Goal: Information Seeking & Learning: Compare options

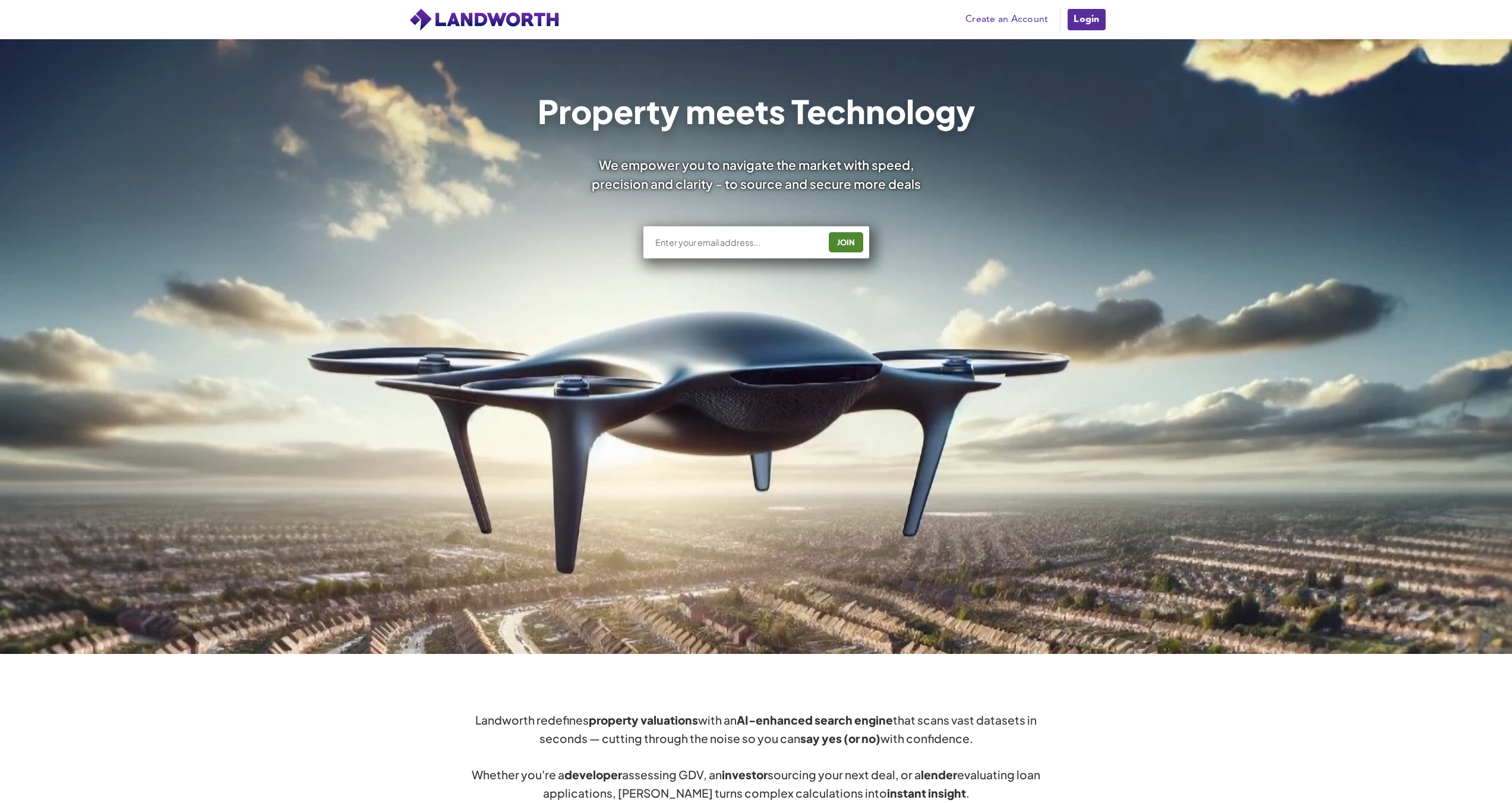
click at [1080, 31] on link "Login" at bounding box center [1086, 20] width 40 height 24
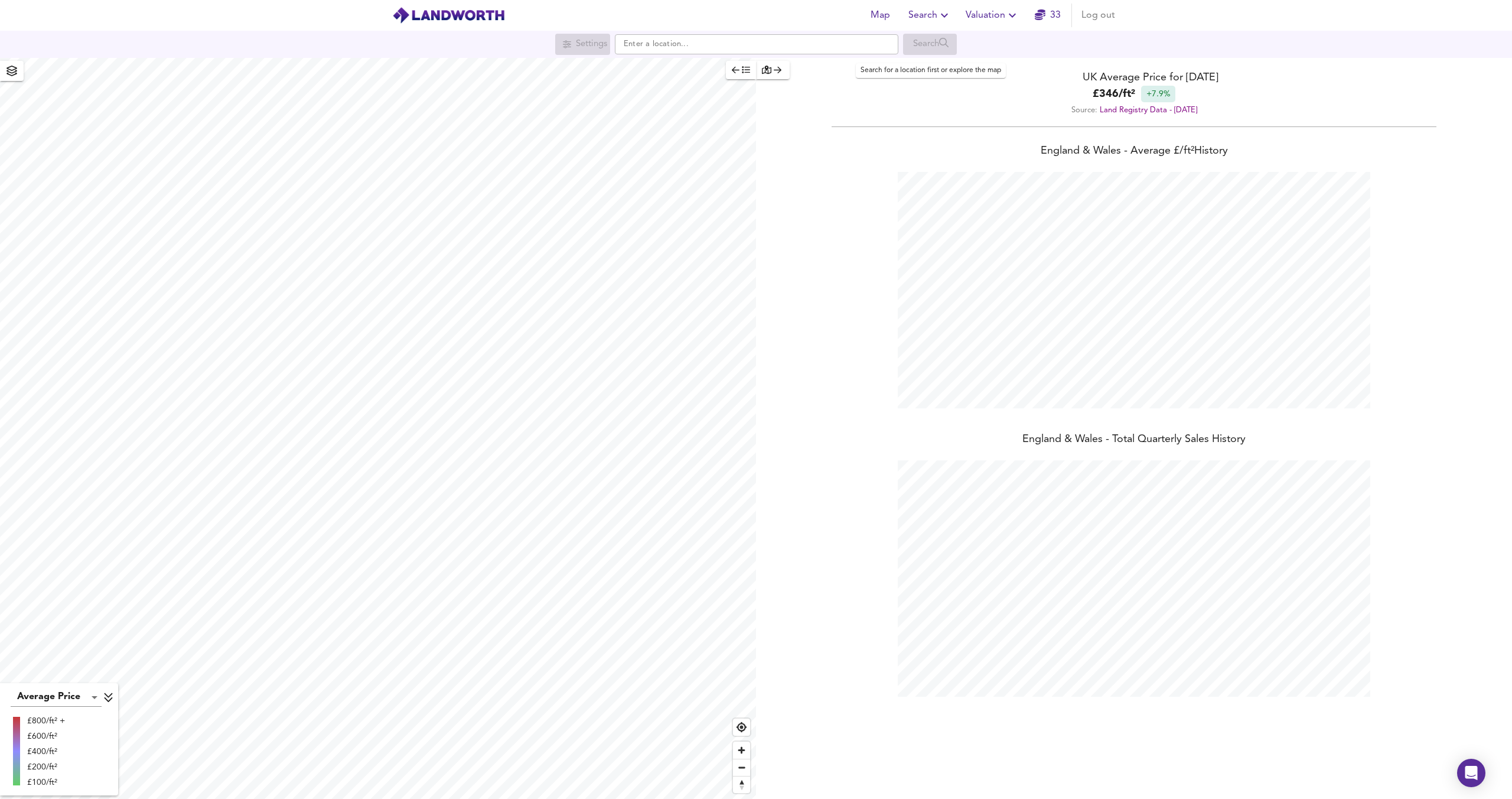
scroll to position [799, 1512]
click at [989, 18] on span "Valuation" at bounding box center [993, 15] width 54 height 17
click at [984, 46] on li "New Valuation Report" at bounding box center [993, 42] width 141 height 21
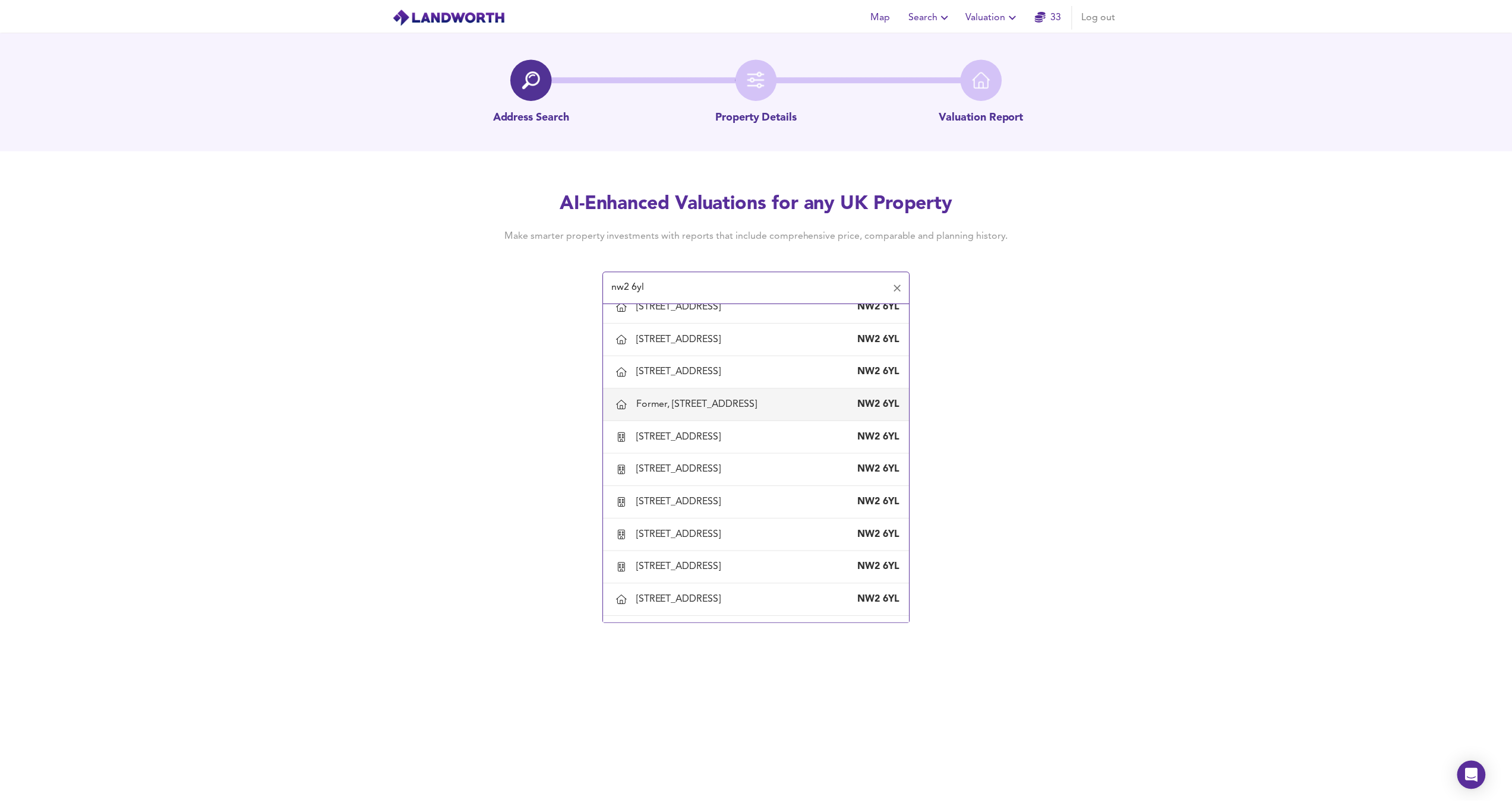
scroll to position [394, 0]
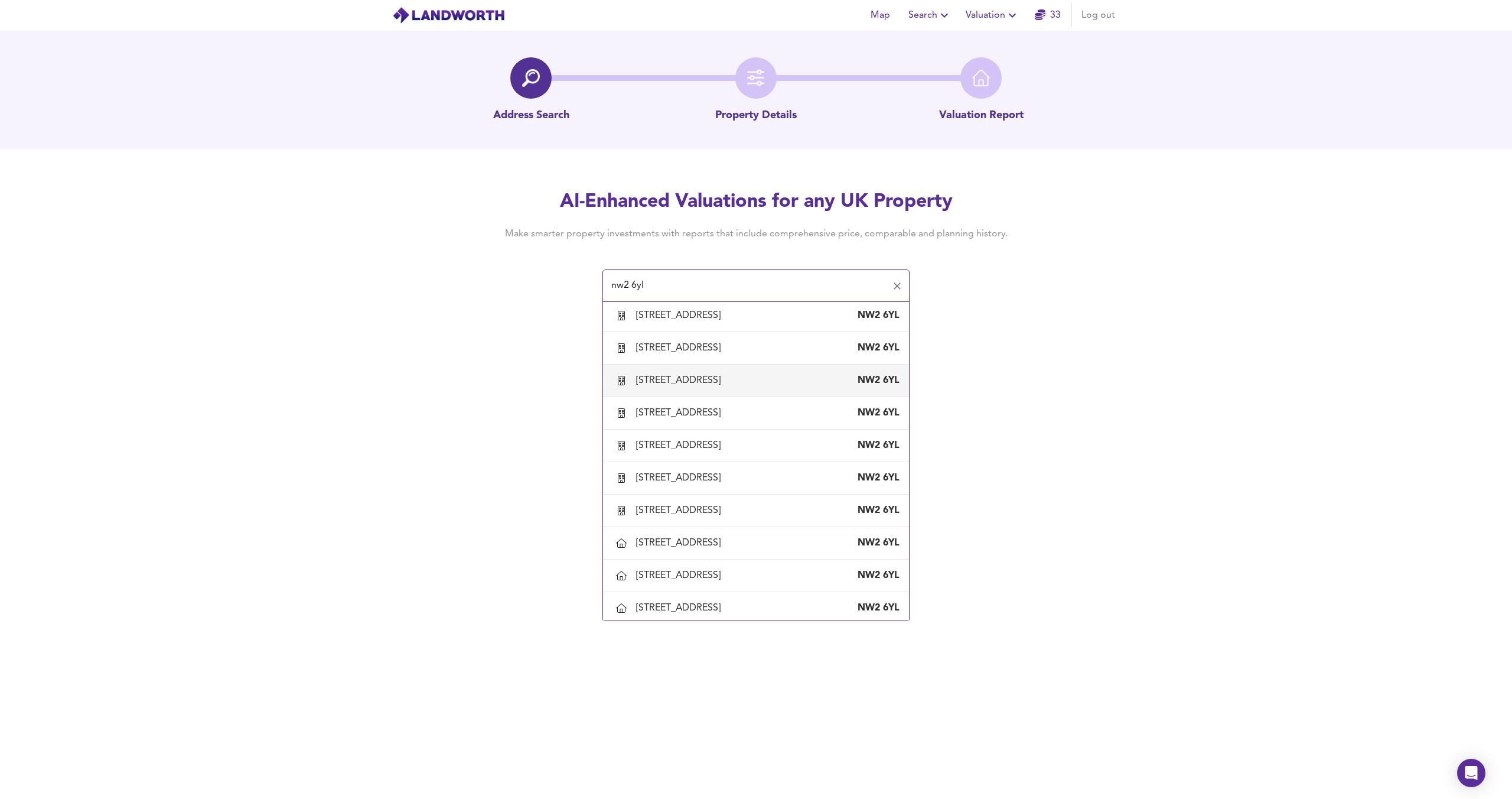
click at [728, 390] on div "14 Midwood Close, London, Brent NW2 6YL" at bounding box center [756, 381] width 287 height 25
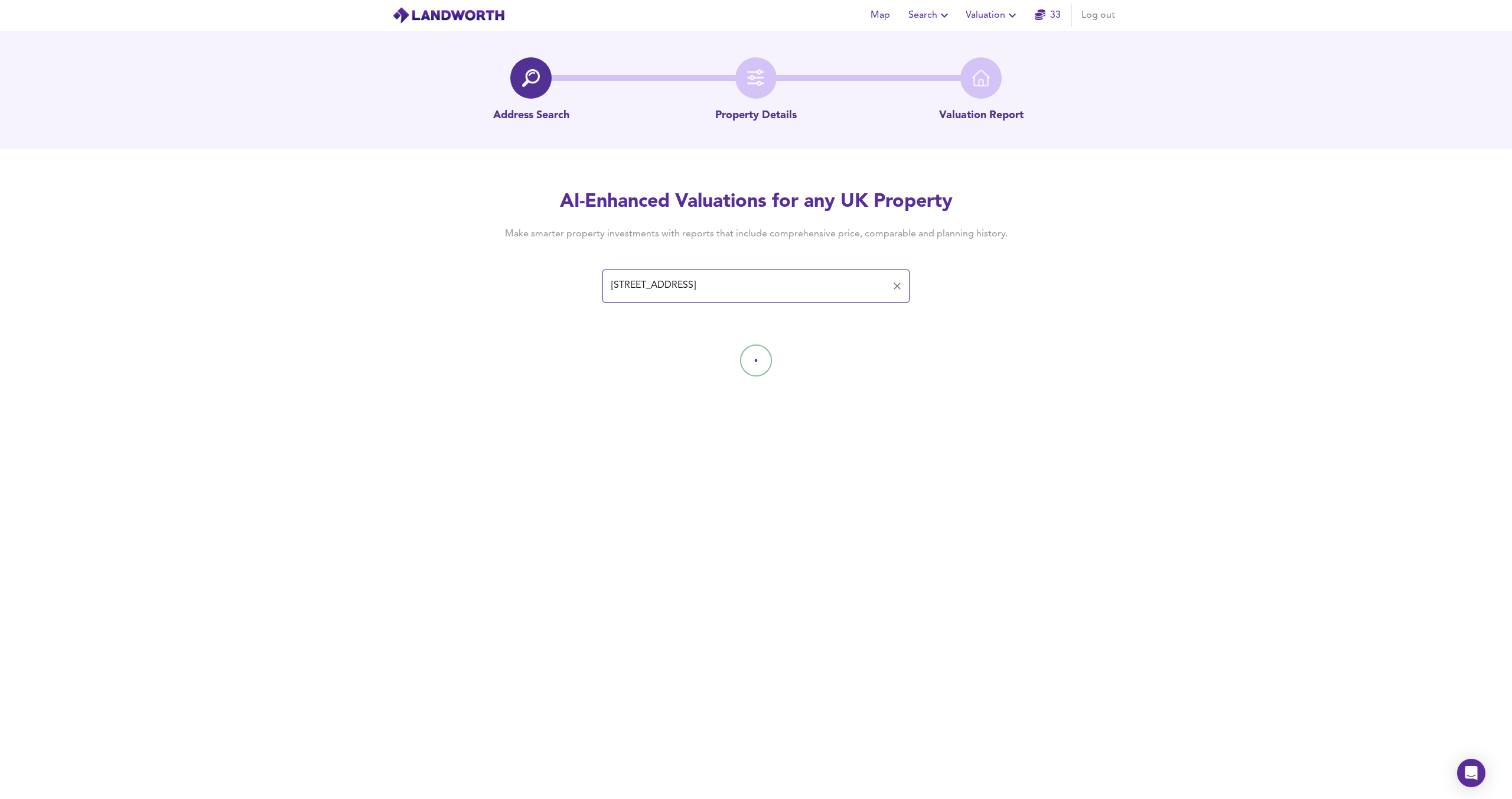
type input "14 Midwood Close, London, Brent"
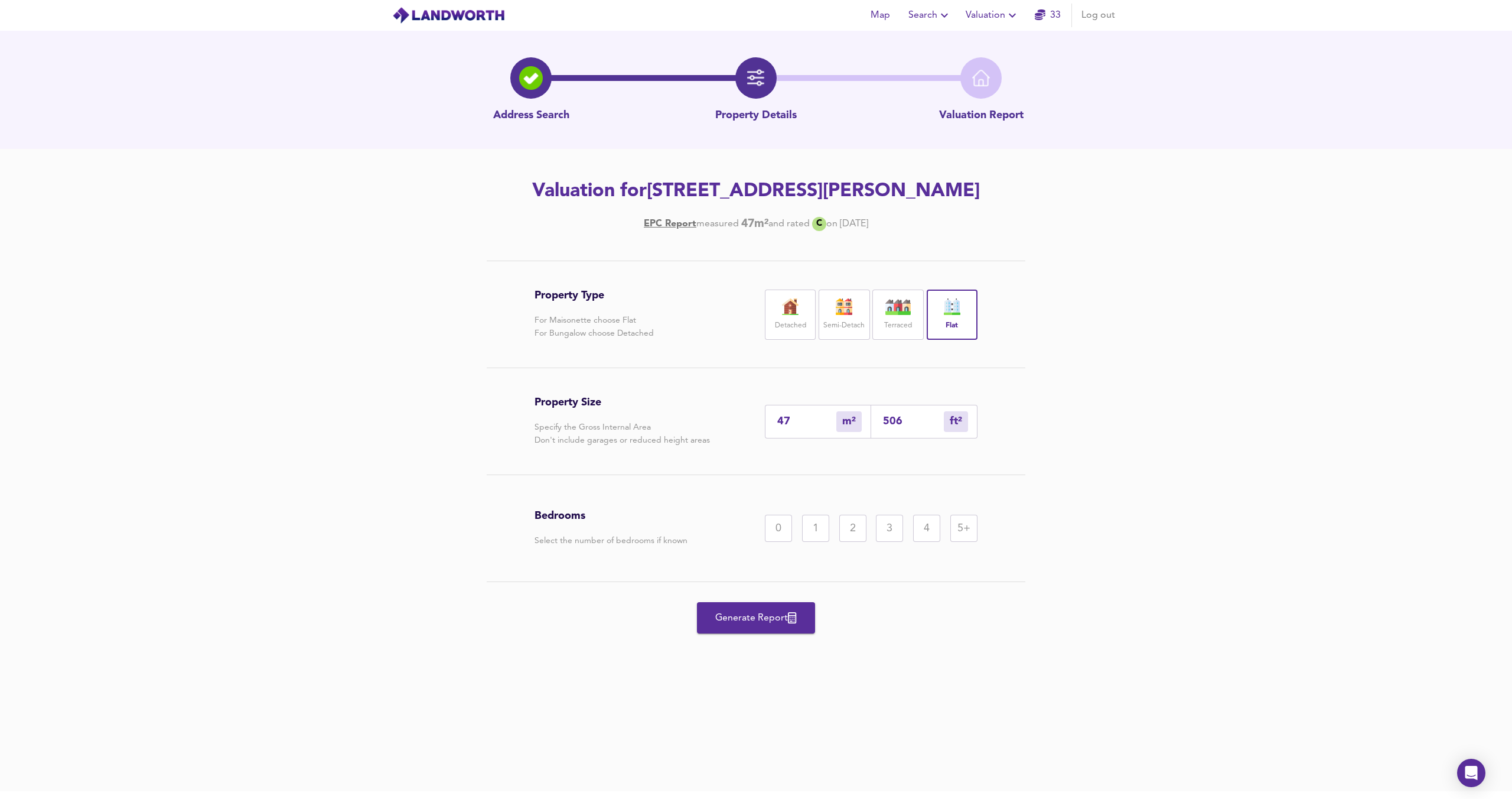
drag, startPoint x: 799, startPoint y: 427, endPoint x: 784, endPoint y: 423, distance: 15.5
click at [784, 423] on input "47" at bounding box center [807, 421] width 59 height 12
type input "45"
type input "484"
type input "45"
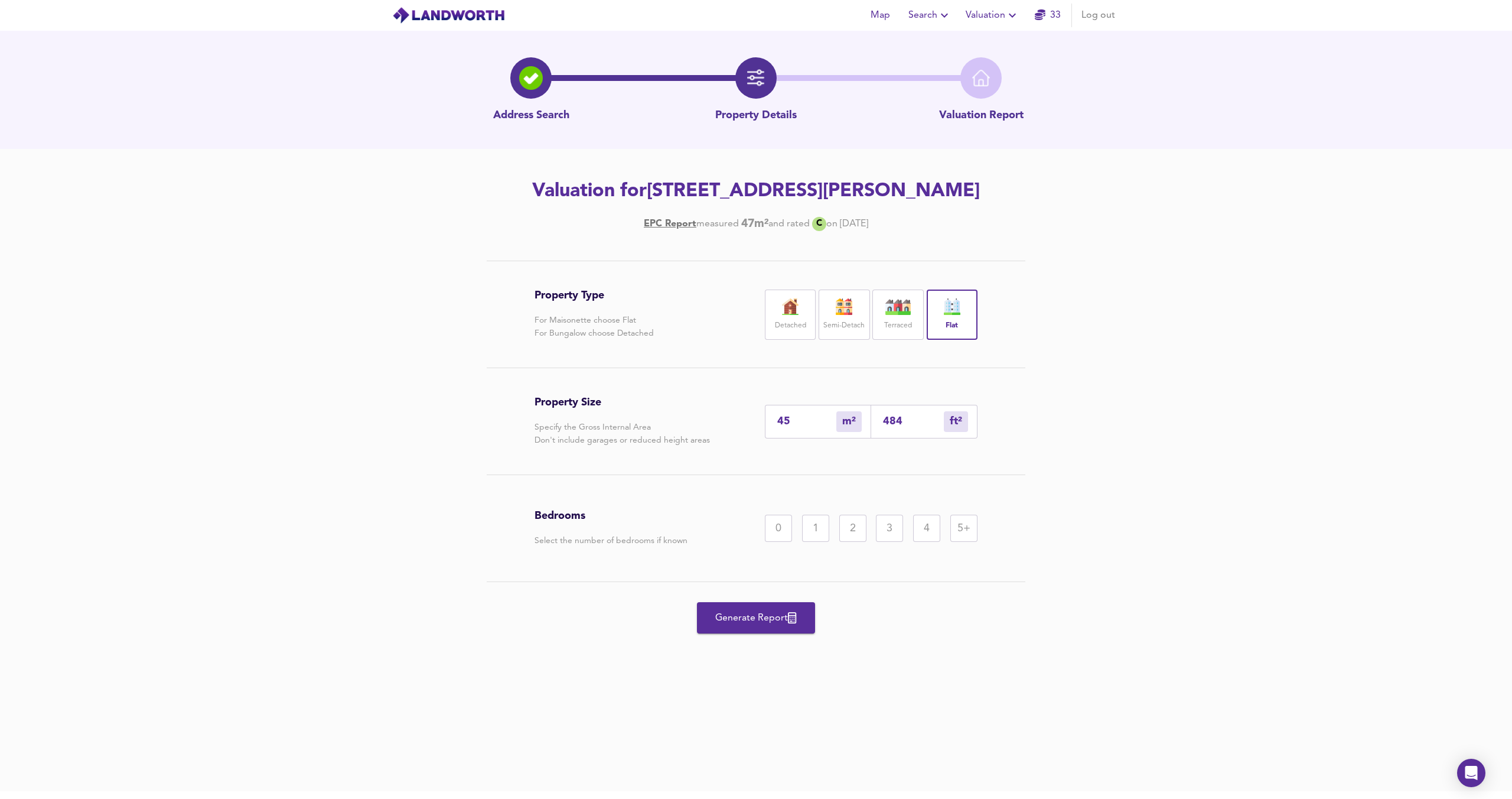
drag, startPoint x: 1143, startPoint y: 541, endPoint x: 896, endPoint y: 543, distance: 247.0
click at [1138, 542] on div "Property Type For Maisonette choose Flat For Bungalow choose Detached Detached …" at bounding box center [756, 469] width 1512 height 417
click at [831, 520] on div "0 1 2 3 4 5+" at bounding box center [871, 528] width 213 height 28
click at [846, 524] on div "2" at bounding box center [853, 528] width 27 height 28
click at [781, 620] on span "Generate Report" at bounding box center [756, 618] width 95 height 17
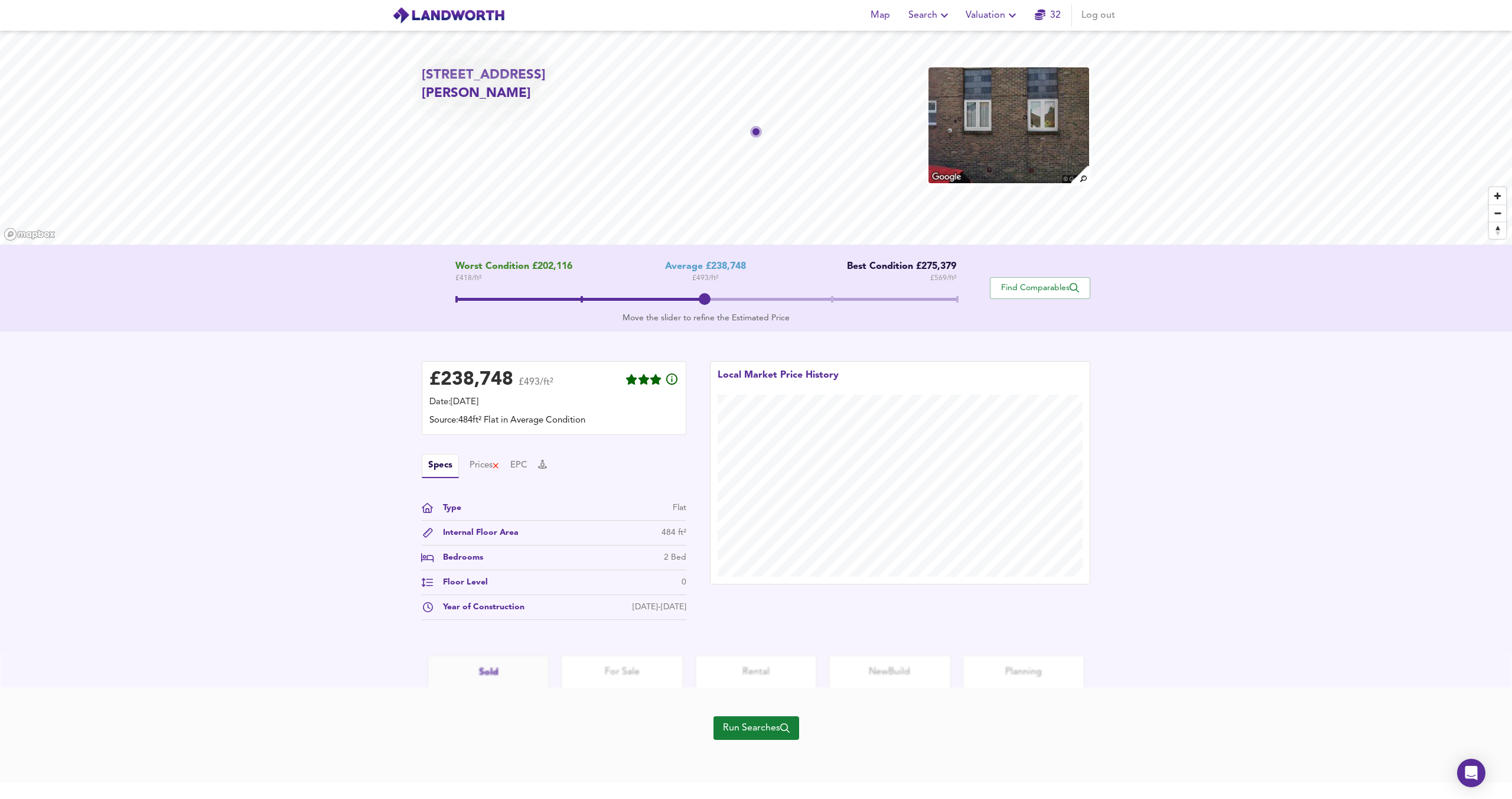
click at [772, 727] on span "Run Searches" at bounding box center [756, 728] width 67 height 17
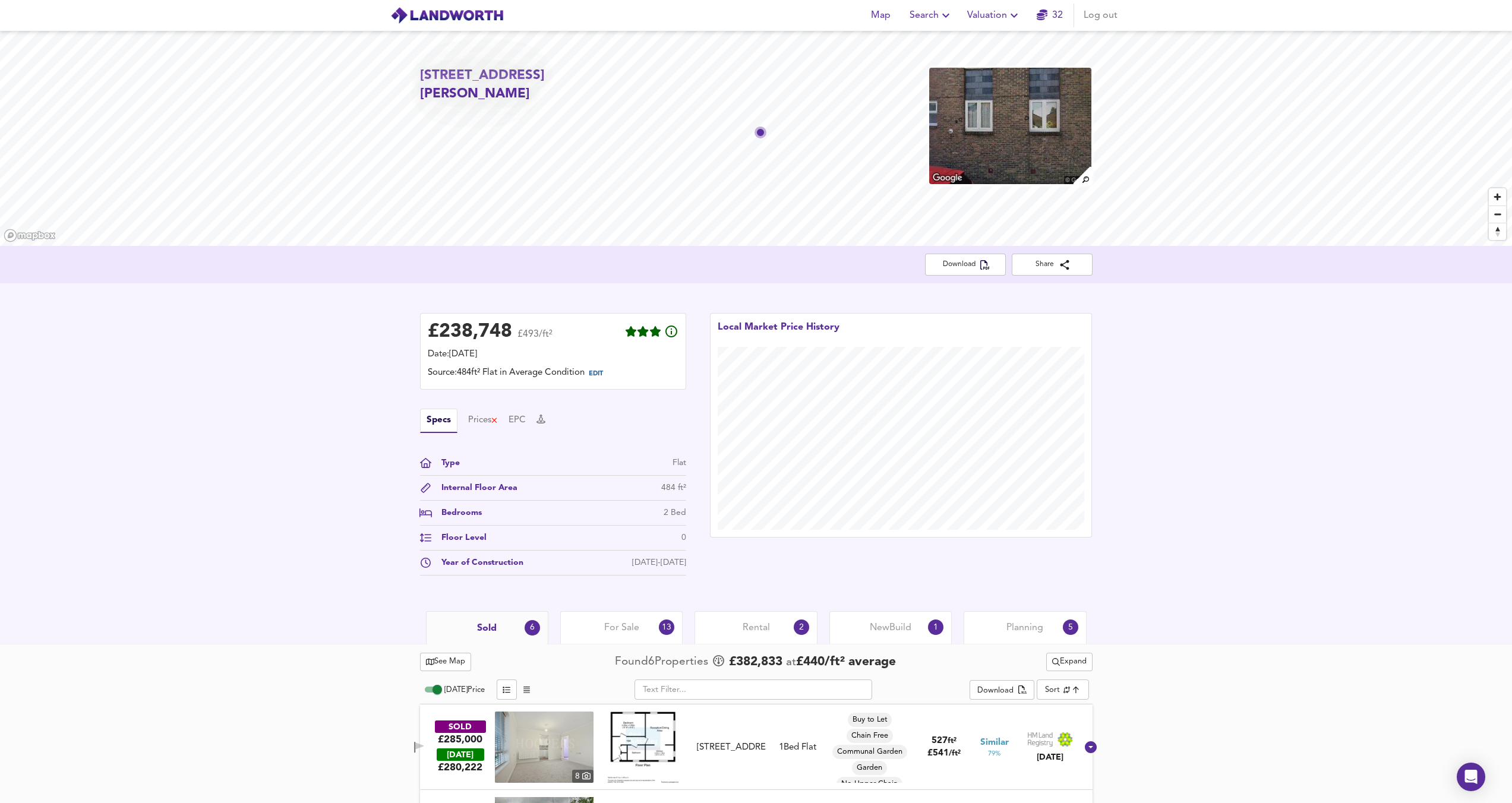
click at [916, 15] on span "Search" at bounding box center [931, 15] width 44 height 17
click at [917, 39] on li "New Search" at bounding box center [931, 42] width 118 height 21
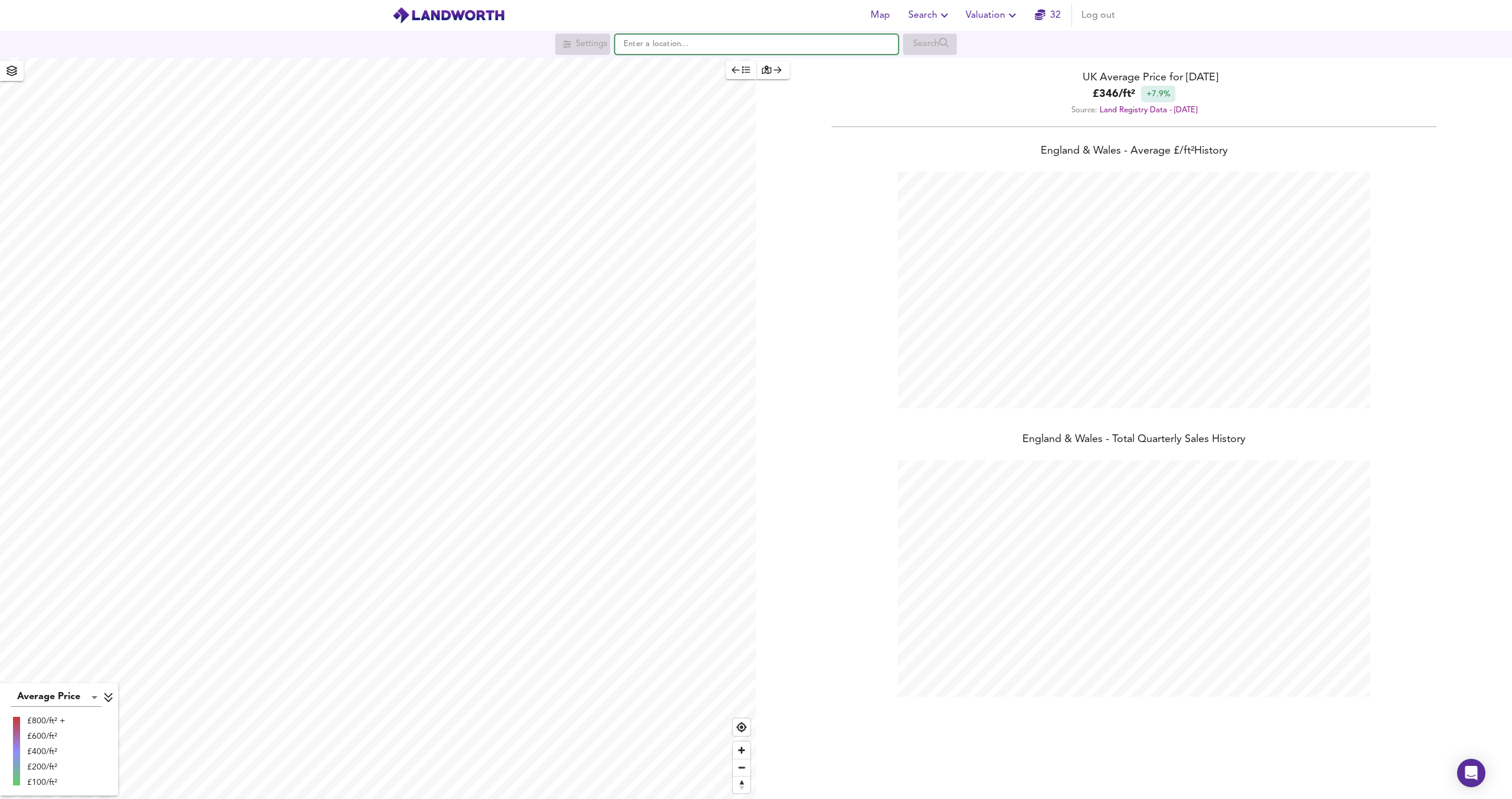
click at [772, 35] on input "text" at bounding box center [757, 44] width 284 height 20
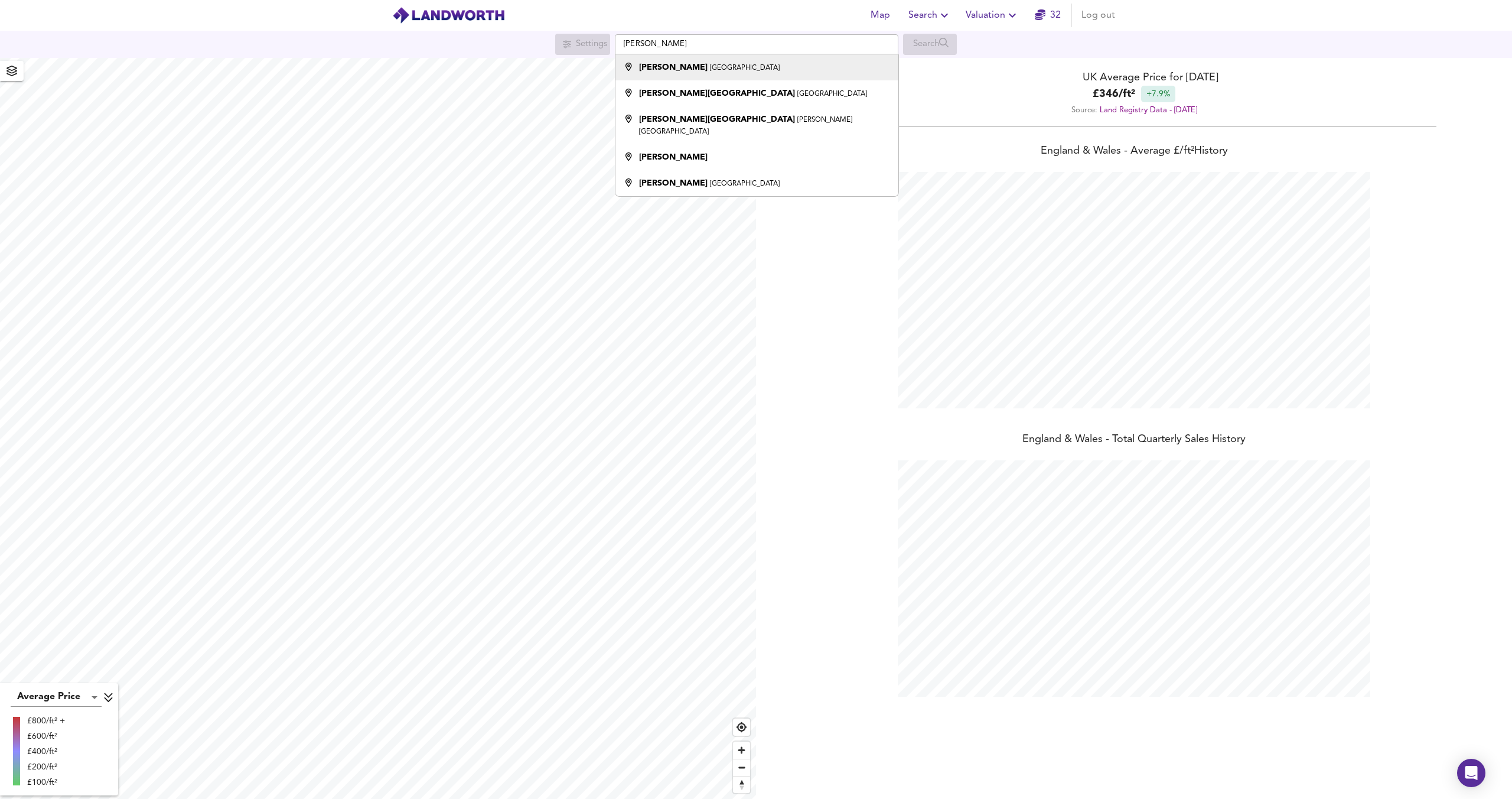
click at [715, 72] on div "Kilburn London" at bounding box center [754, 67] width 271 height 12
type input "Kilburn, London"
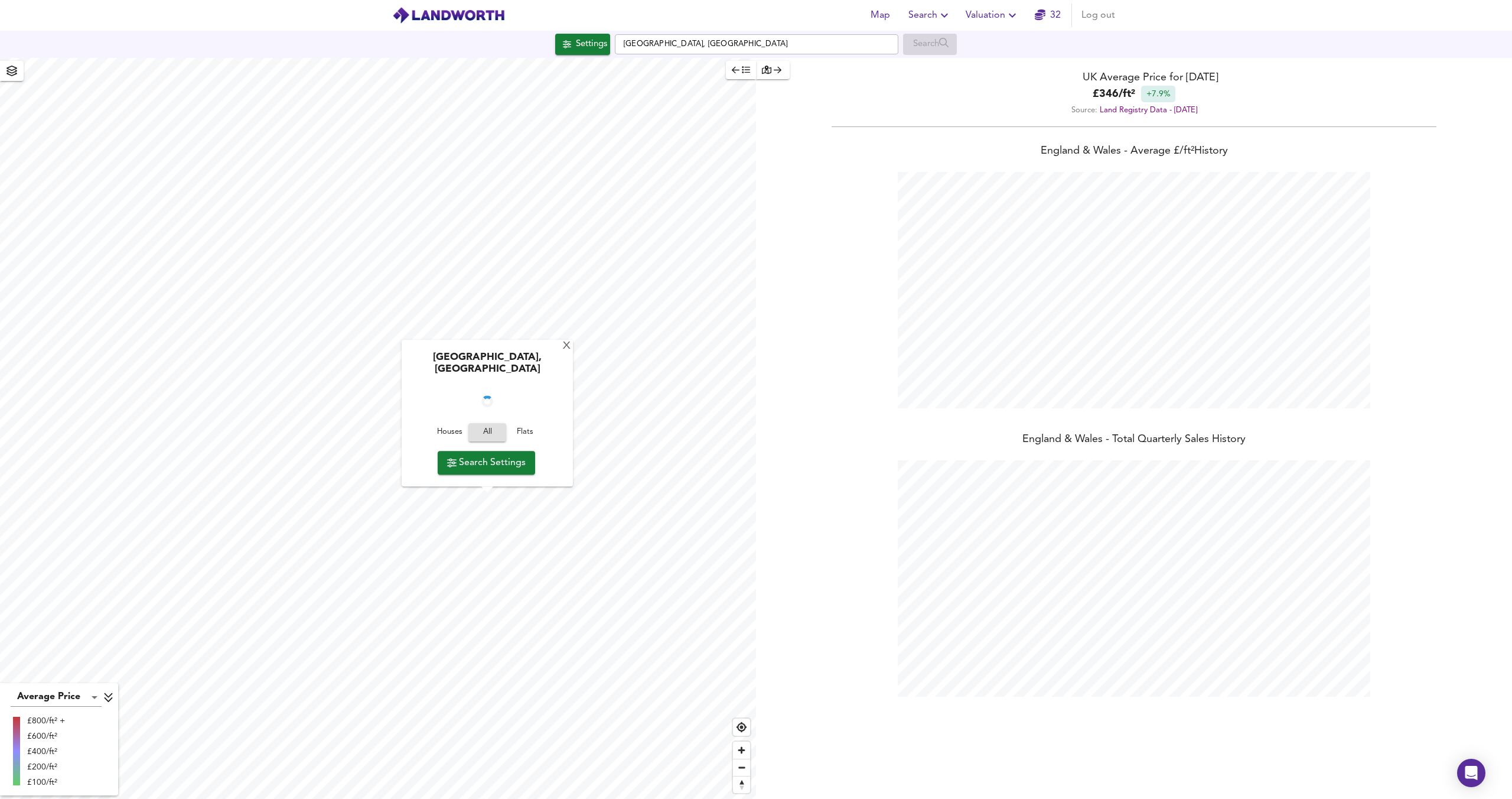
checkbox input "false"
checkbox input "true"
click at [568, 37] on span "Settings" at bounding box center [583, 44] width 49 height 15
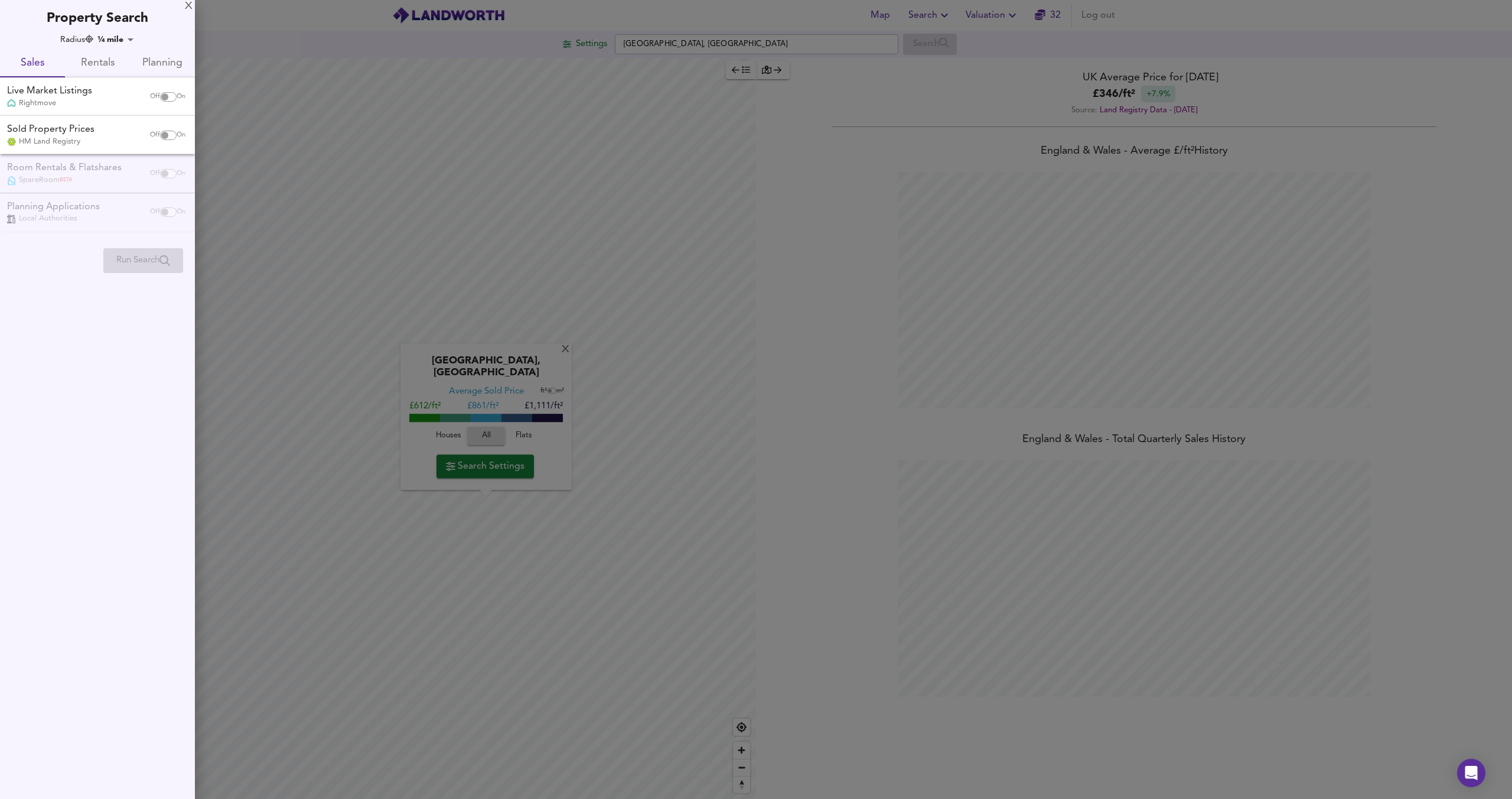
click at [169, 95] on input "checkbox" at bounding box center [164, 96] width 28 height 9
checkbox input "true"
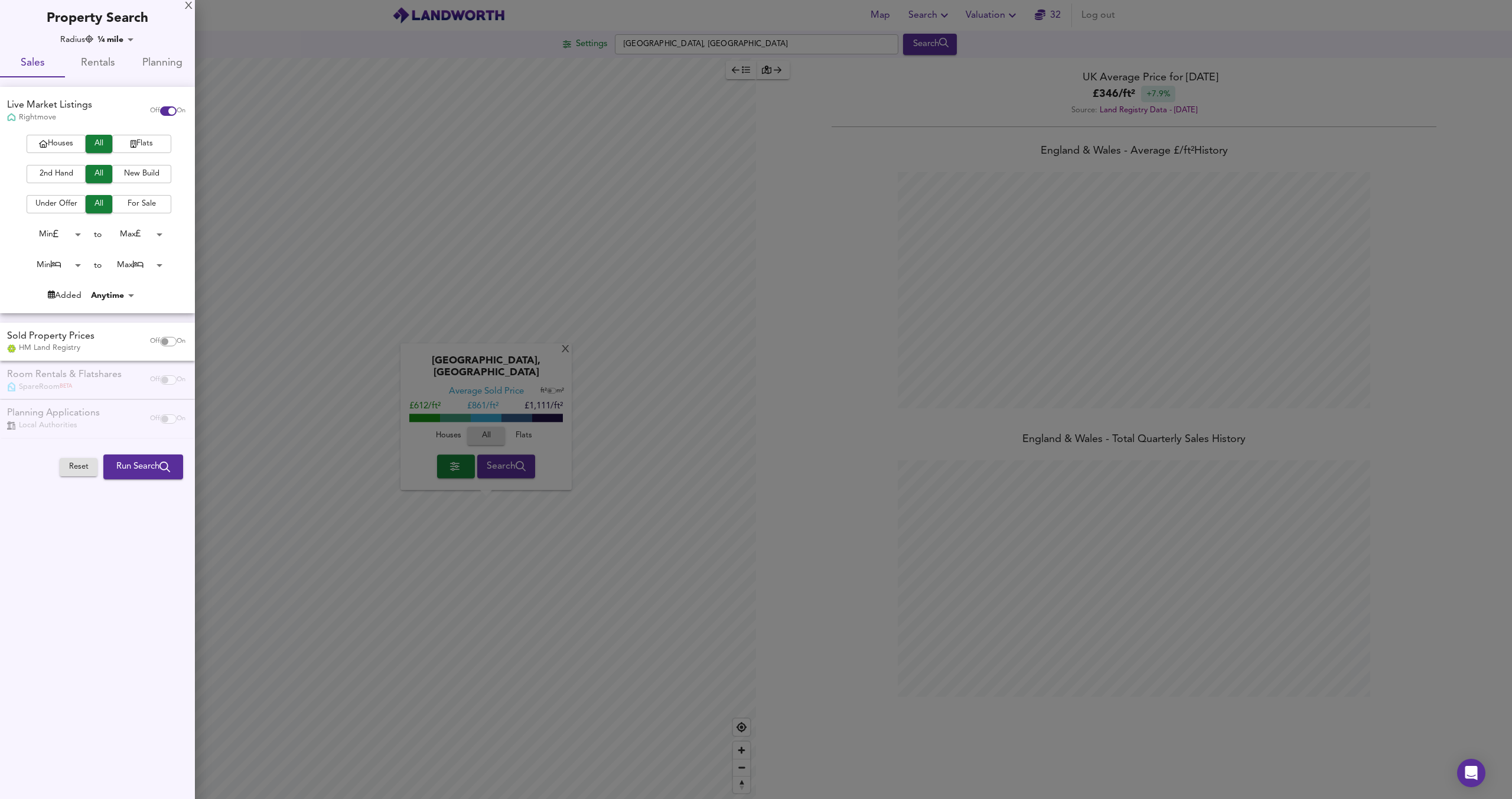
click at [135, 140] on span "Flats" at bounding box center [141, 143] width 47 height 14
click at [66, 166] on button "2nd Hand" at bounding box center [56, 174] width 59 height 18
click at [141, 208] on span "For Sale" at bounding box center [141, 204] width 47 height 14
click at [66, 236] on body "Map Search Valuation 32 Log out Settings Kilburn, London Search X Kilburn, Lond…" at bounding box center [756, 400] width 1512 height 799
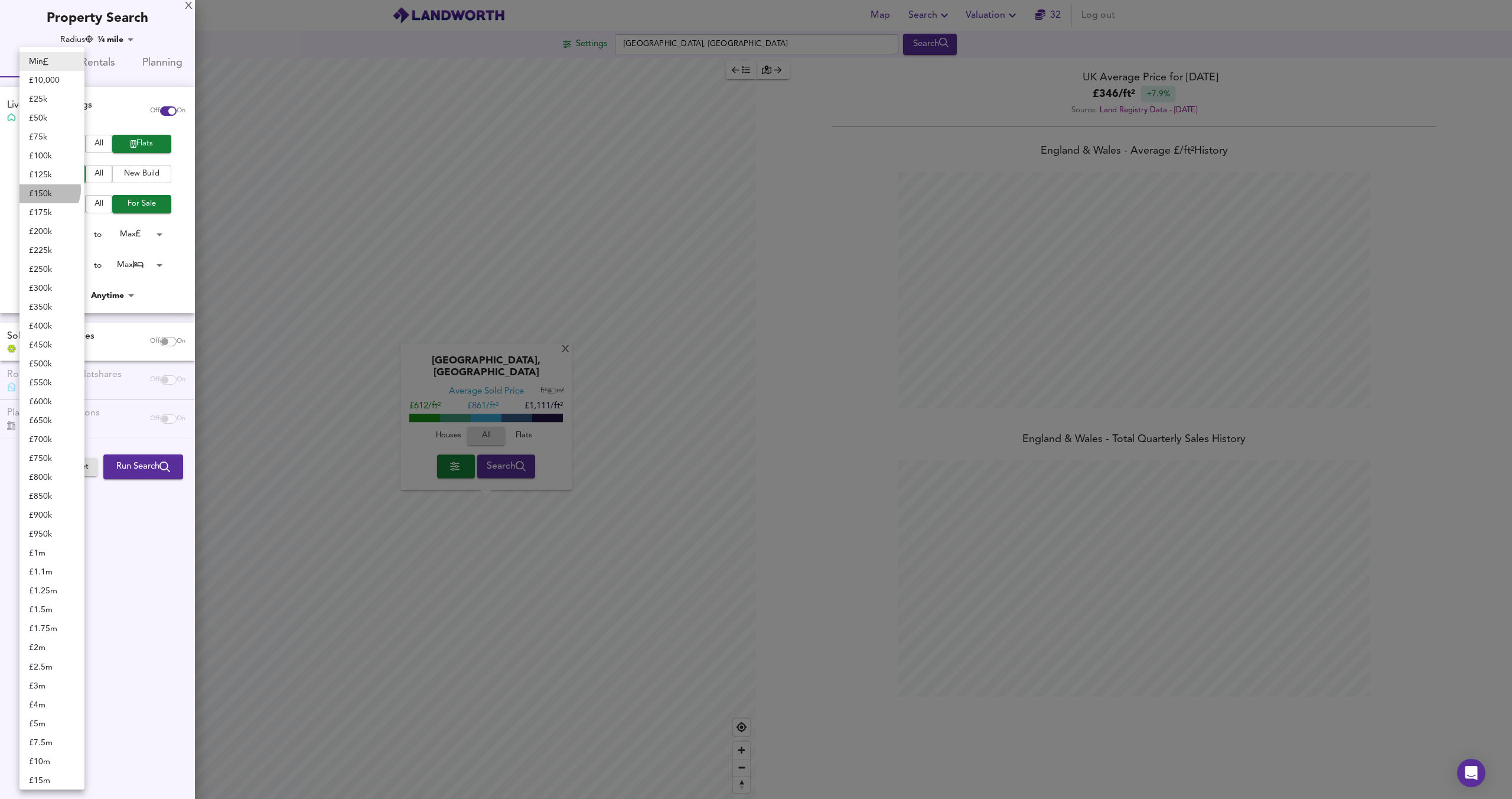
click at [46, 189] on li "£ 150k" at bounding box center [52, 194] width 65 height 19
type input "150000"
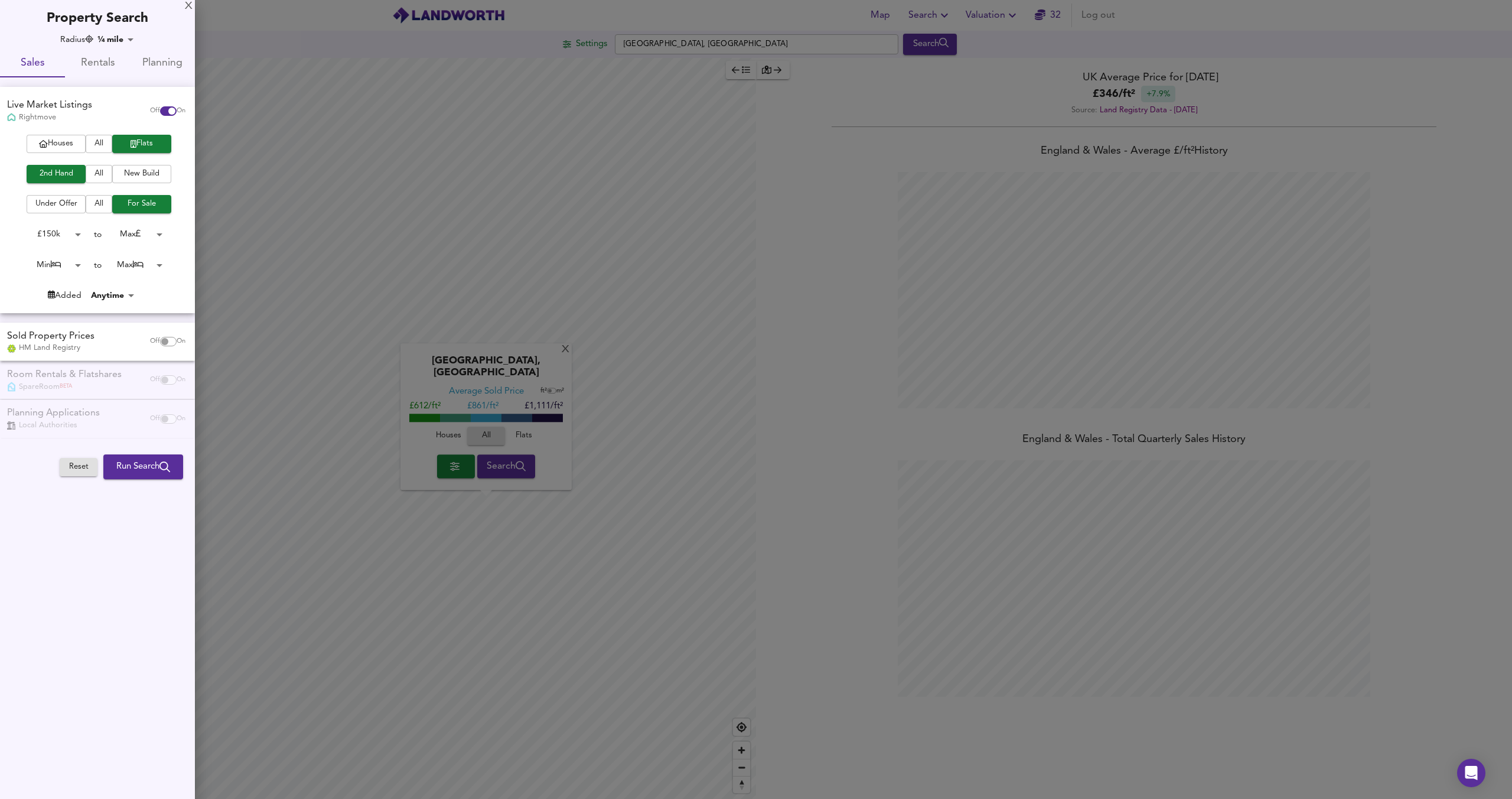
click at [138, 226] on body "Map Search Valuation 32 Log out Settings Kilburn, London Search X Kilburn, Lond…" at bounding box center [756, 400] width 1512 height 799
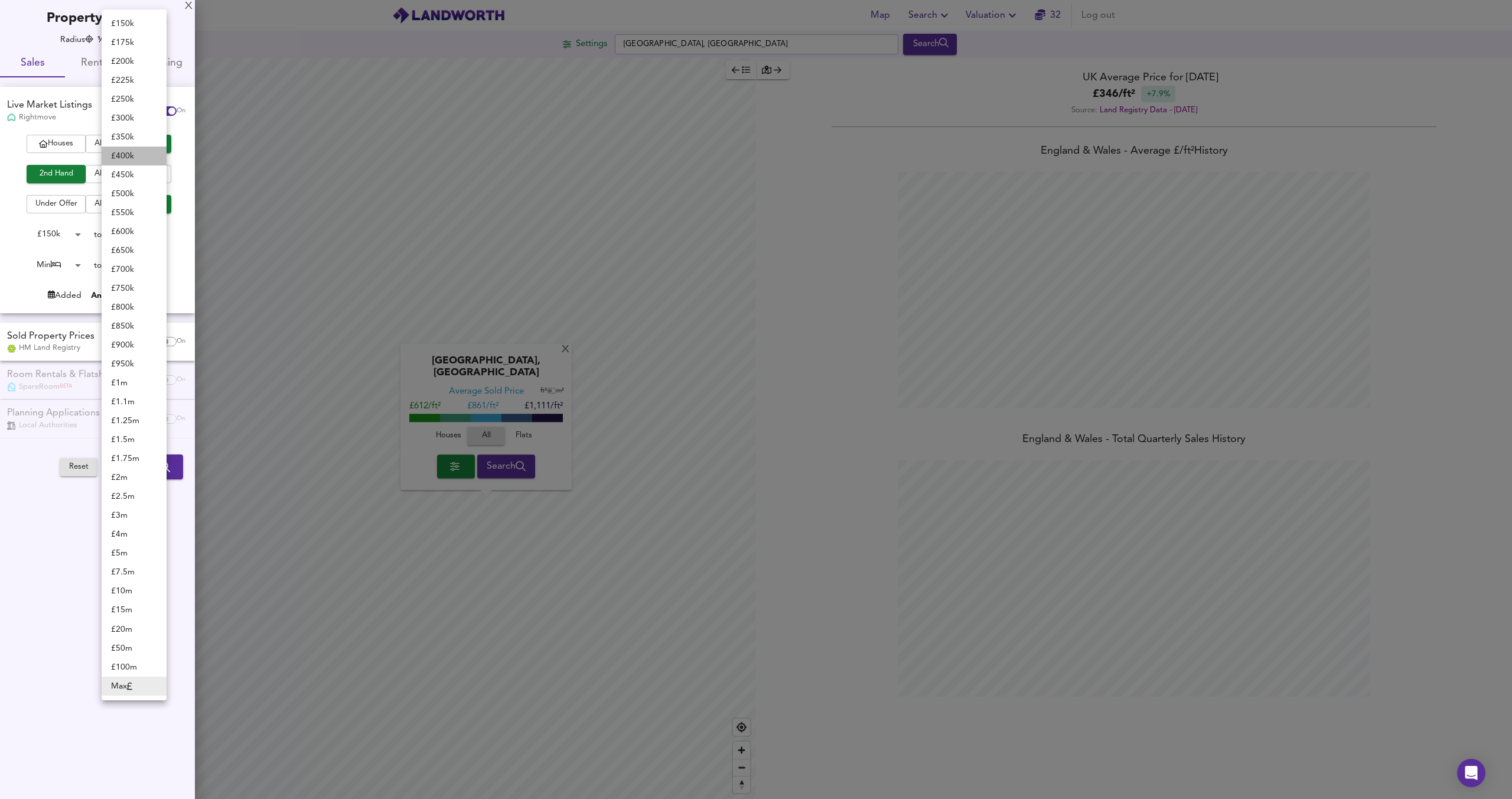
click at [130, 161] on li "£ 400k" at bounding box center [134, 156] width 65 height 19
type input "400000"
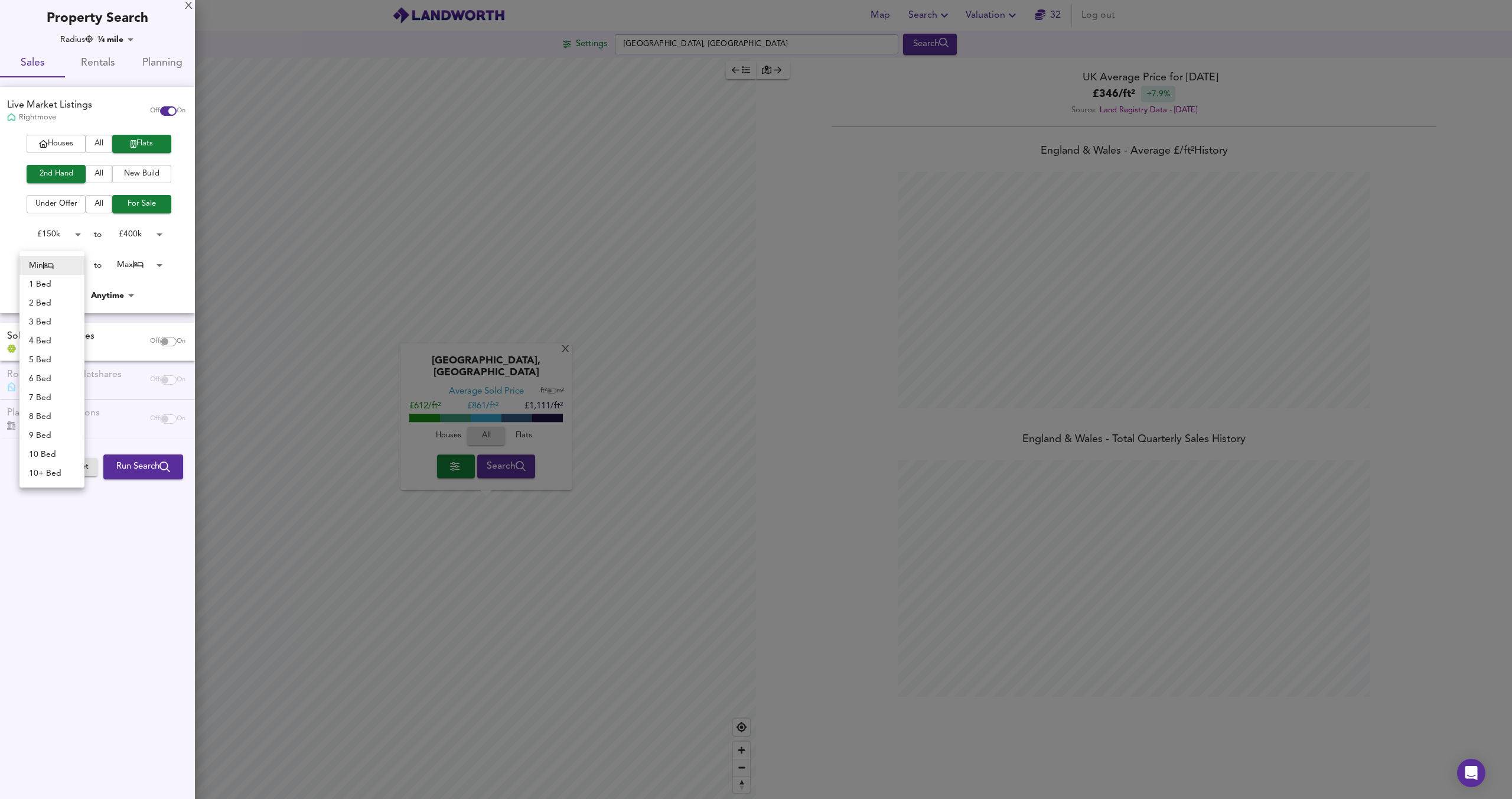
click at [77, 270] on body "Map Search Valuation 32 Log out Settings Kilburn, London Search X Kilburn, Lond…" at bounding box center [756, 400] width 1512 height 799
drag, startPoint x: 62, startPoint y: 282, endPoint x: 88, endPoint y: 278, distance: 26.3
click at [62, 282] on li "1 Bed" at bounding box center [52, 284] width 65 height 19
type input "1"
click at [140, 269] on body "Map Search Valuation 32 Log out Settings Kilburn, London Search X Kilburn, Lond…" at bounding box center [756, 400] width 1512 height 799
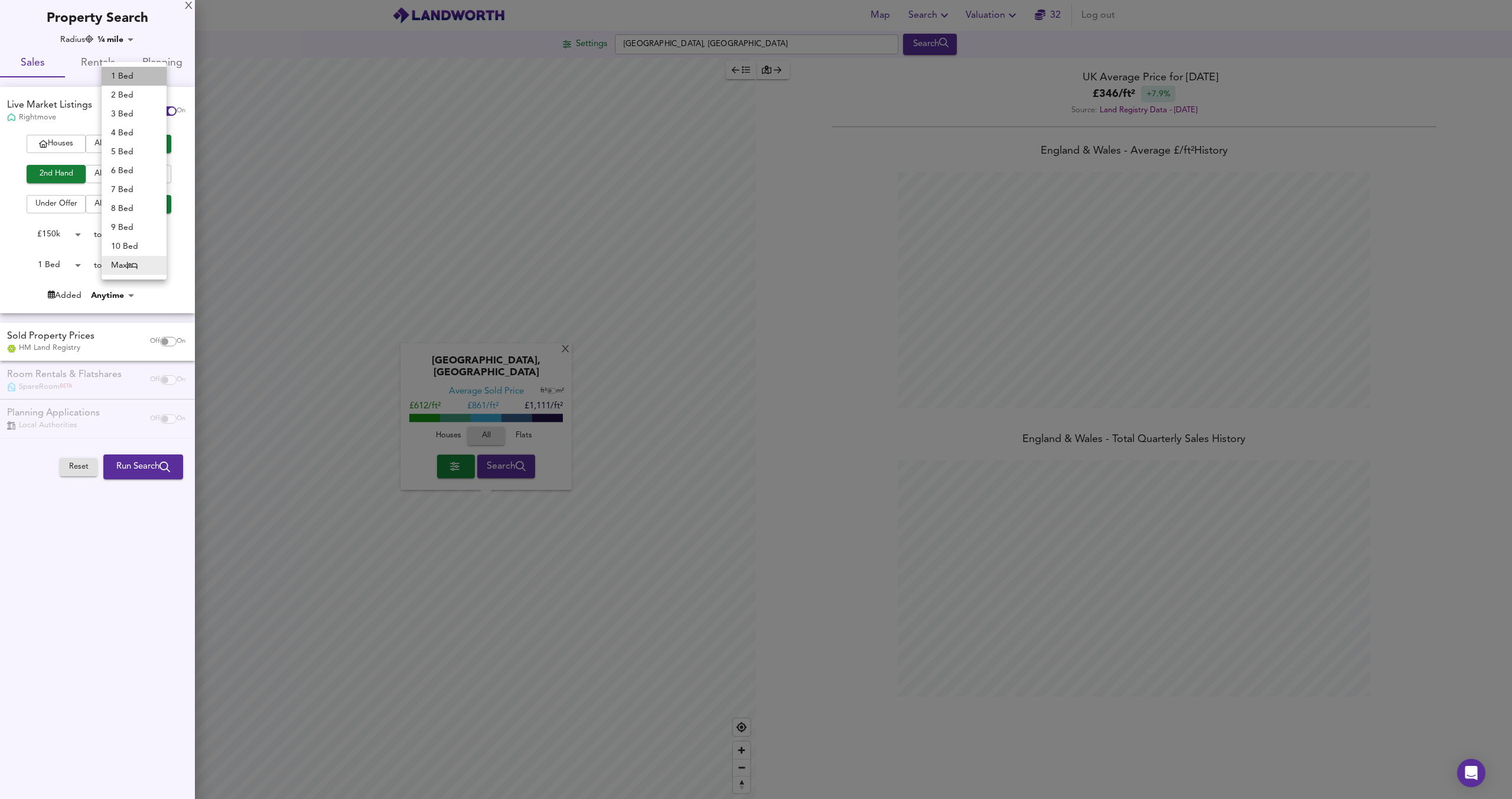
drag, startPoint x: 134, startPoint y: 74, endPoint x: 136, endPoint y: 96, distance: 22.1
click at [134, 74] on li "1 Bed" at bounding box center [134, 76] width 65 height 19
type input "1"
click at [130, 460] on span "Run Search" at bounding box center [143, 466] width 54 height 15
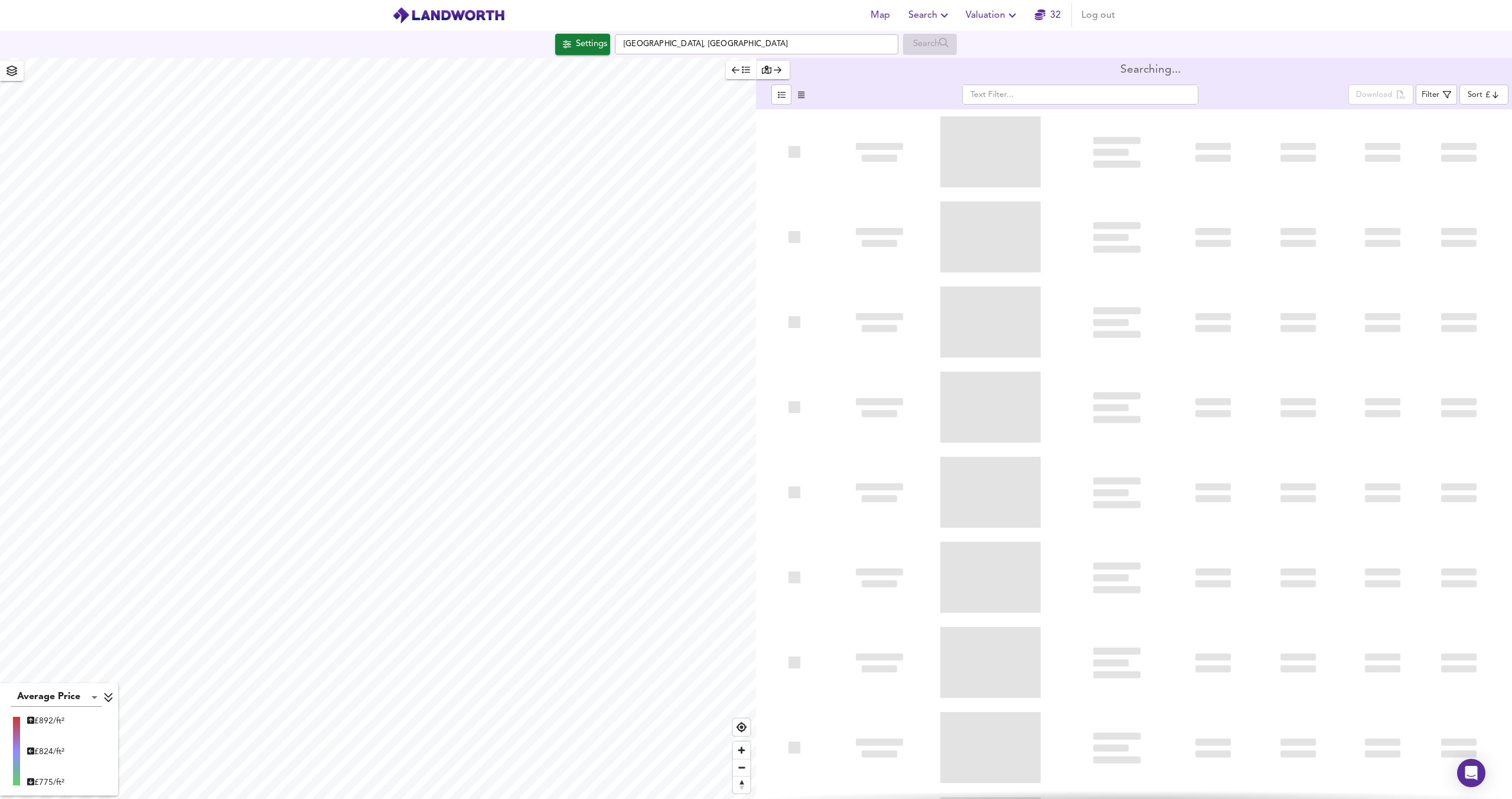
type input "bestdeal"
click at [745, 72] on icon "button" at bounding box center [746, 69] width 8 height 8
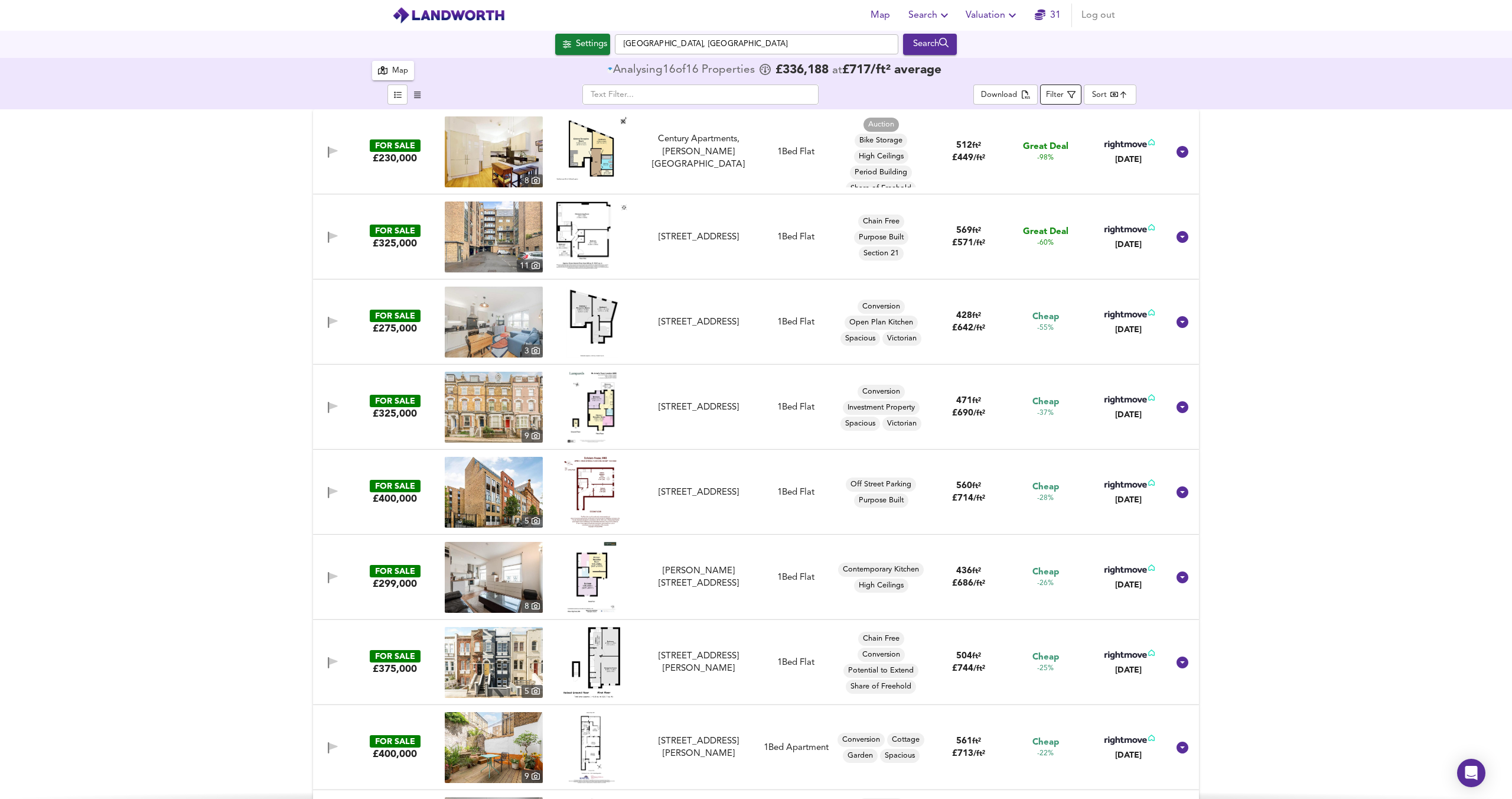
click at [1071, 96] on icon "button" at bounding box center [1071, 95] width 8 height 8
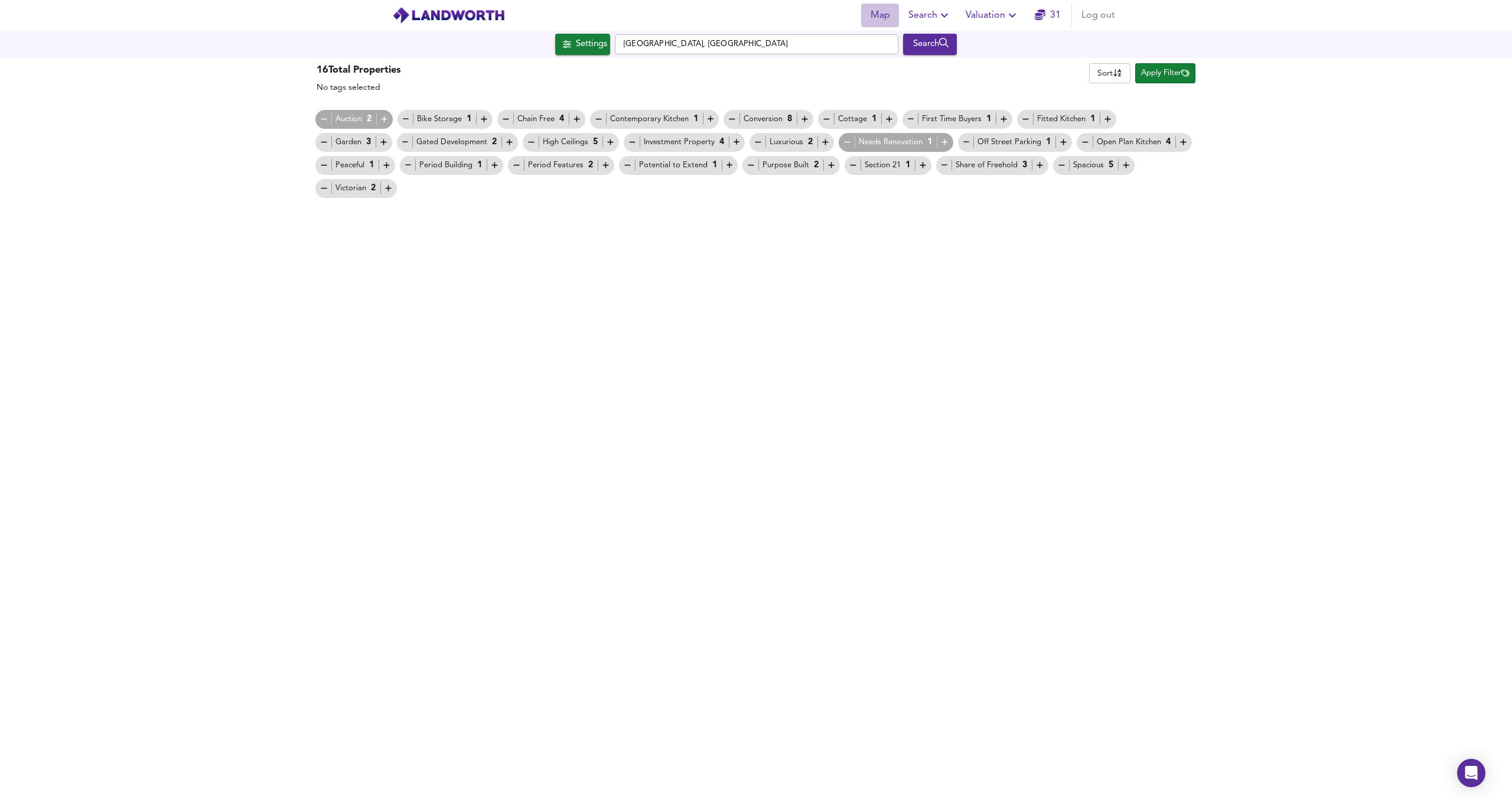
click at [878, 9] on span "Map" at bounding box center [880, 15] width 28 height 17
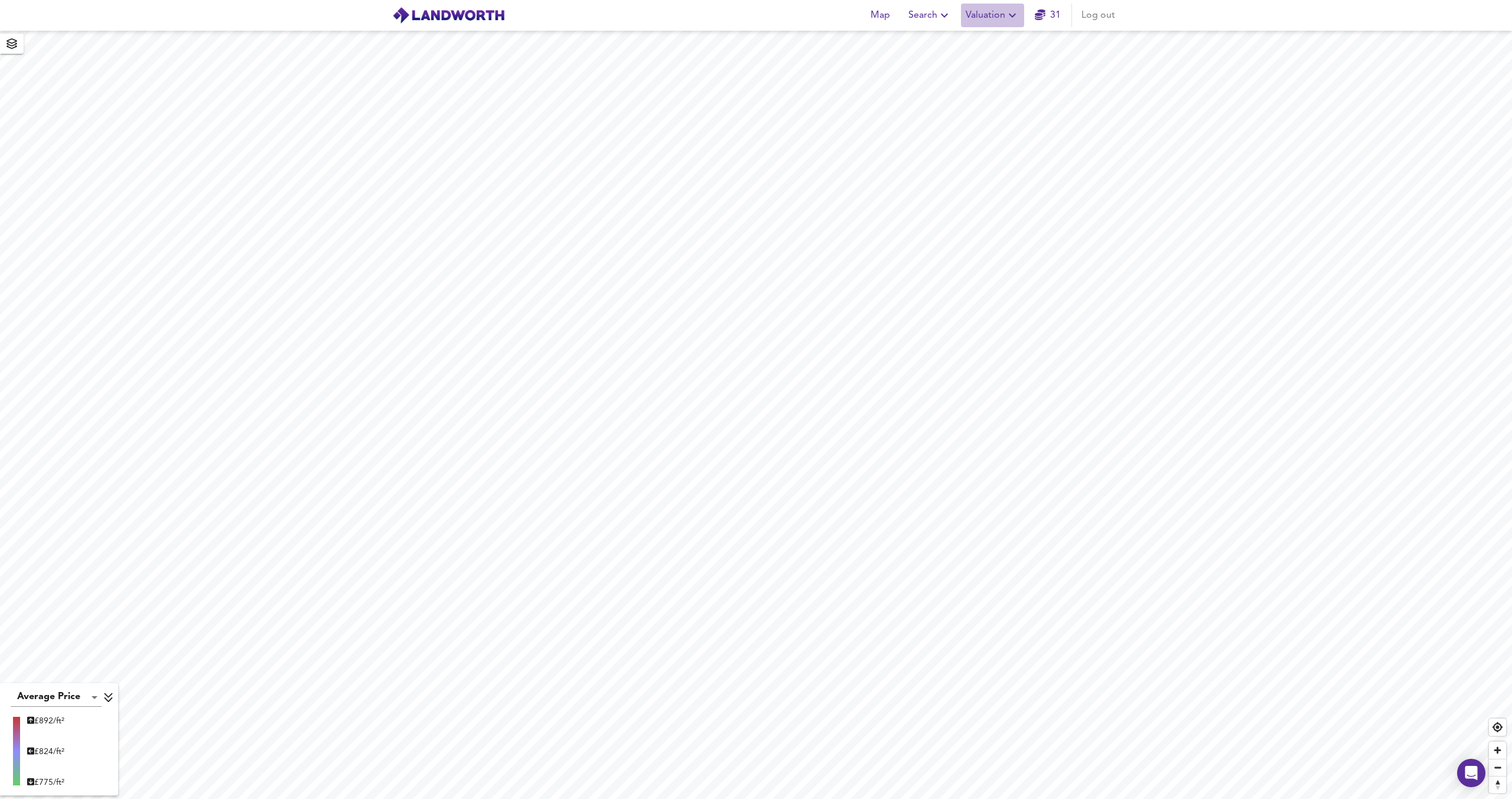
click at [987, 18] on span "Valuation" at bounding box center [993, 15] width 54 height 17
click at [951, 17] on icon "button" at bounding box center [945, 15] width 14 height 14
click at [940, 61] on li "Search History" at bounding box center [930, 63] width 117 height 21
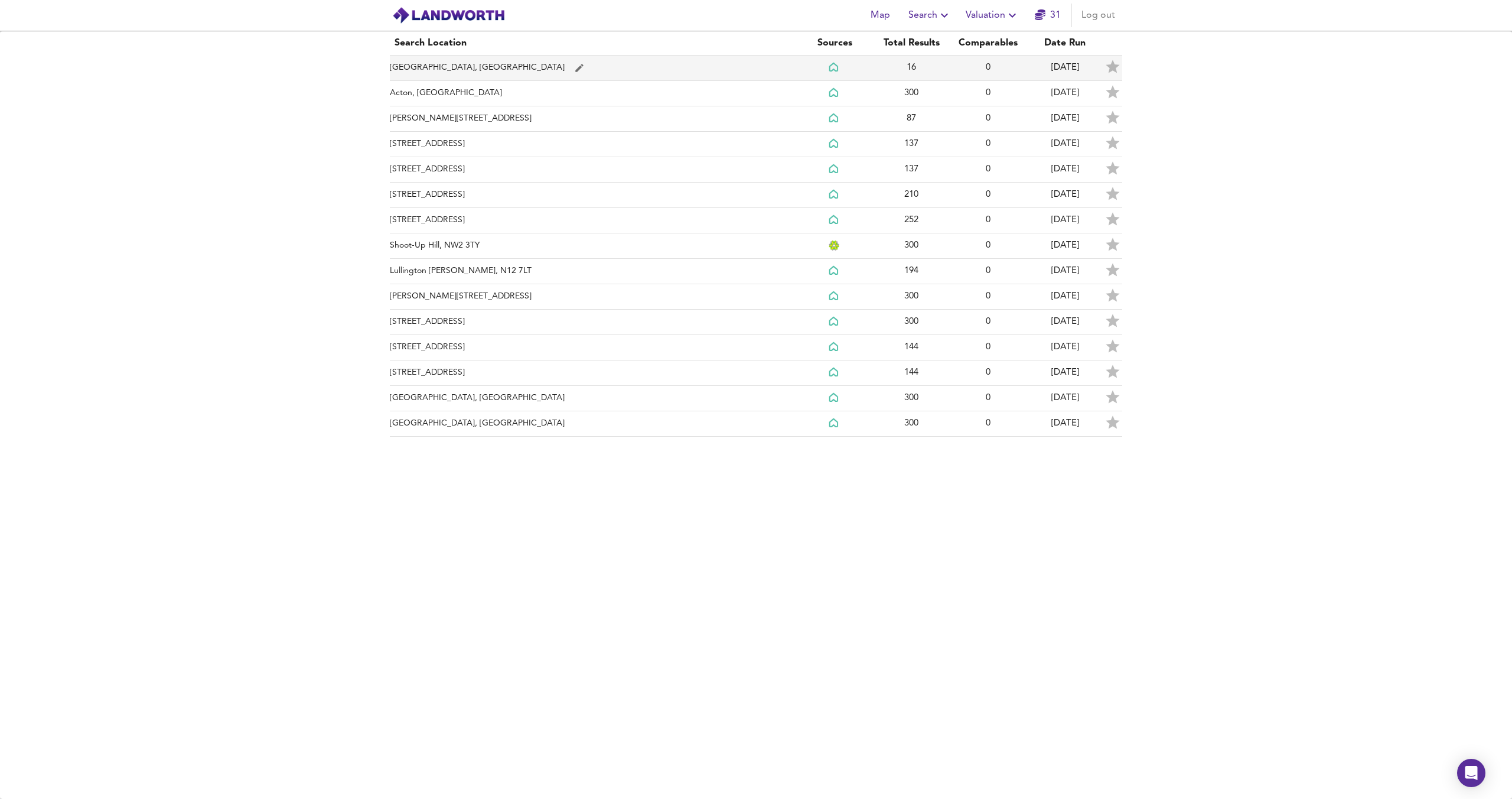
click at [535, 75] on td "Kilburn, London" at bounding box center [593, 68] width 407 height 25
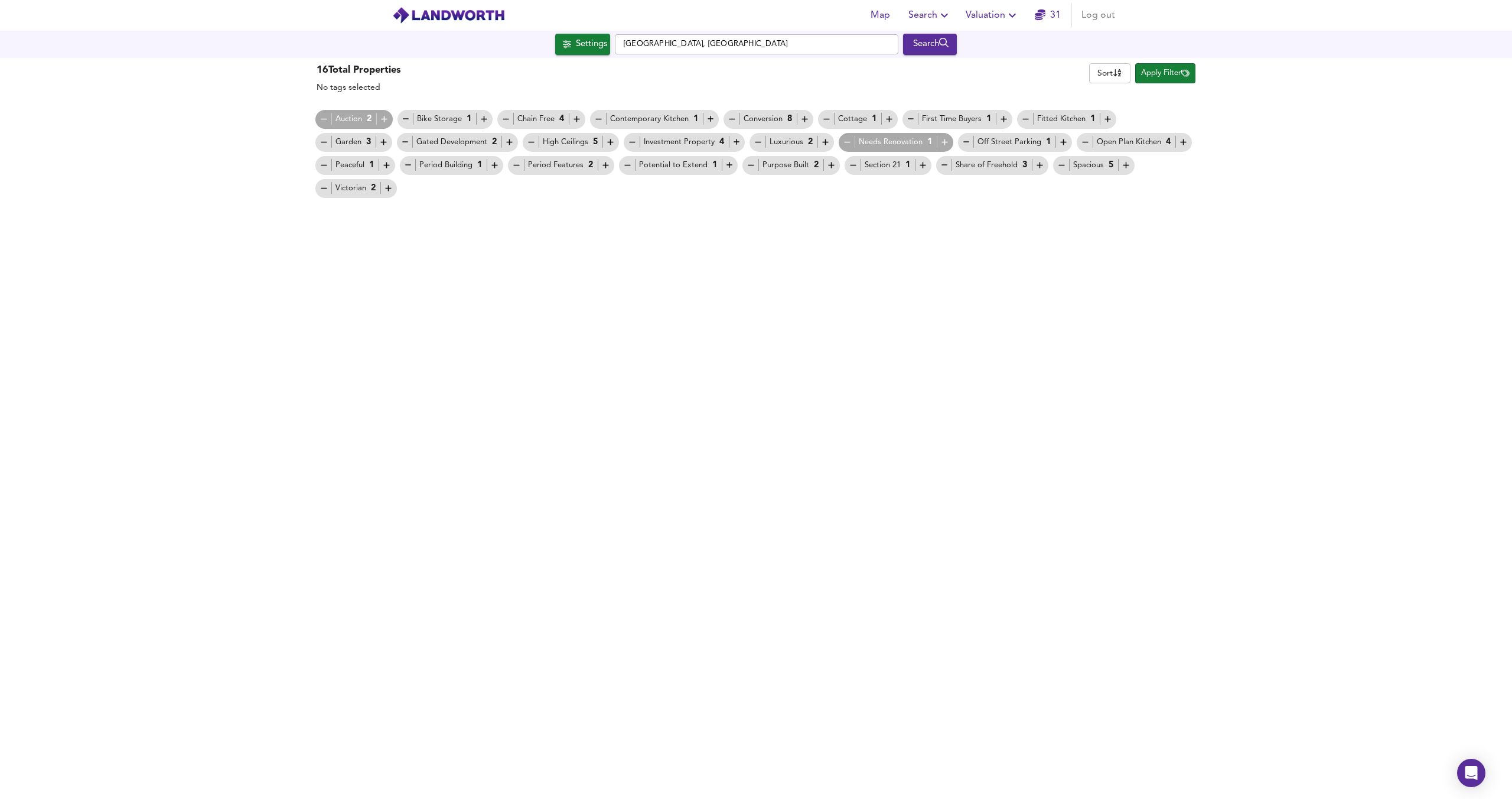
click at [949, 43] on icon "submit" at bounding box center [944, 43] width 10 height 10
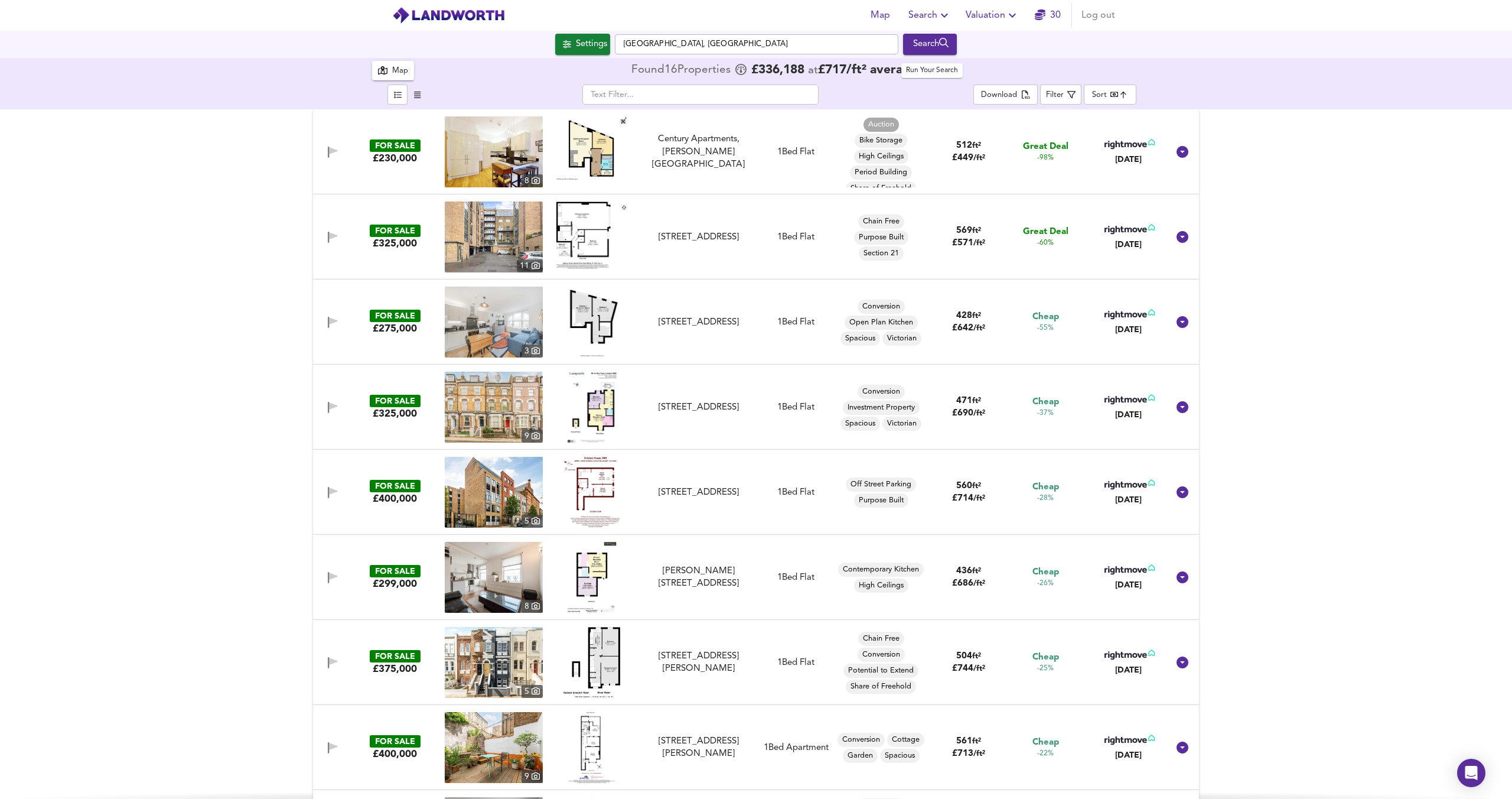
checkbox input "false"
click at [389, 65] on div "Map" at bounding box center [394, 70] width 30 height 14
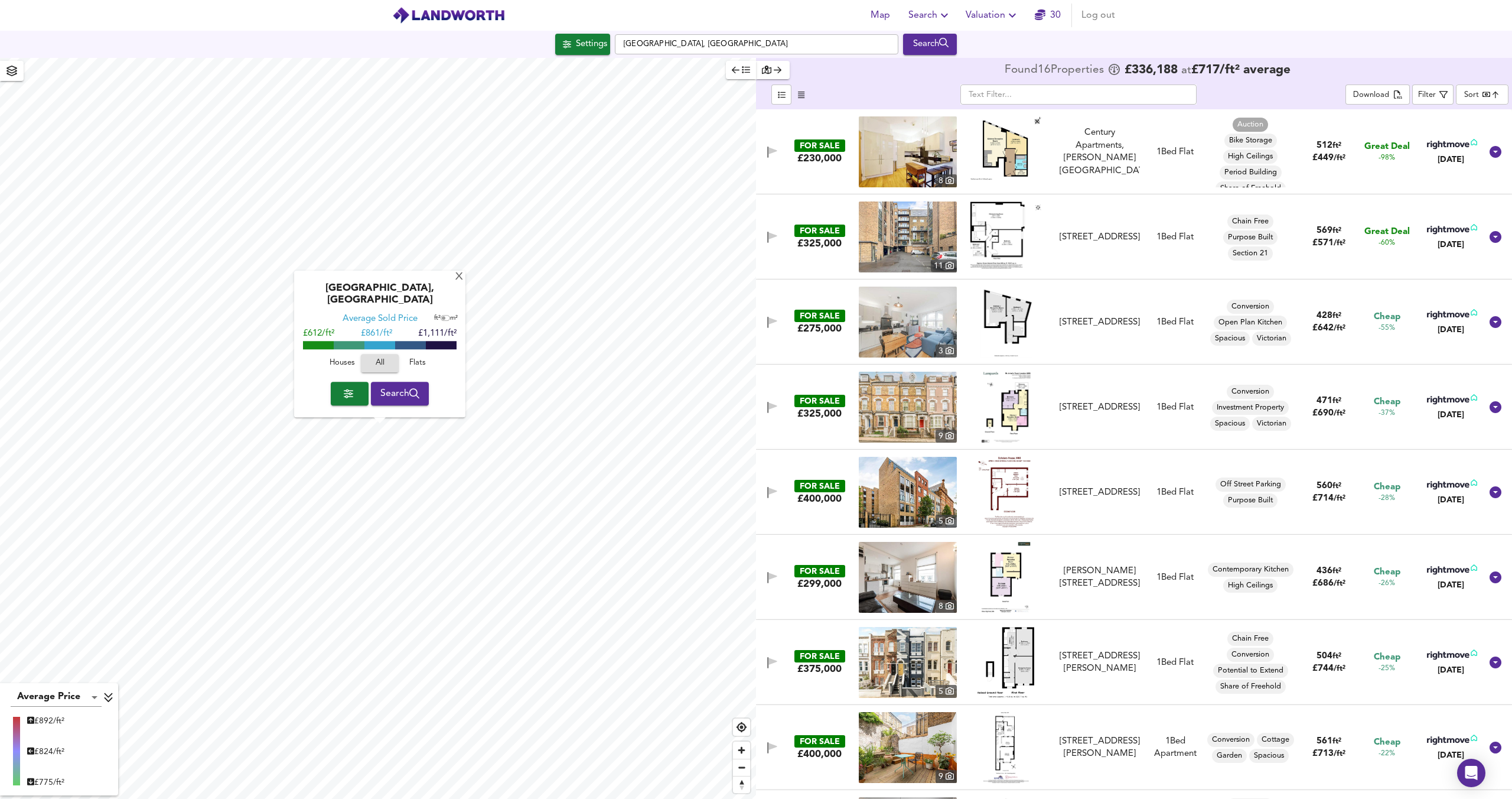
click at [449, 289] on div "Kilburn, London Average Sold Price ft² m² £612/ft² £ 861/ft² £1,111/ft² Houses …" at bounding box center [380, 344] width 171 height 147
click at [454, 283] on div "X" at bounding box center [459, 278] width 10 height 12
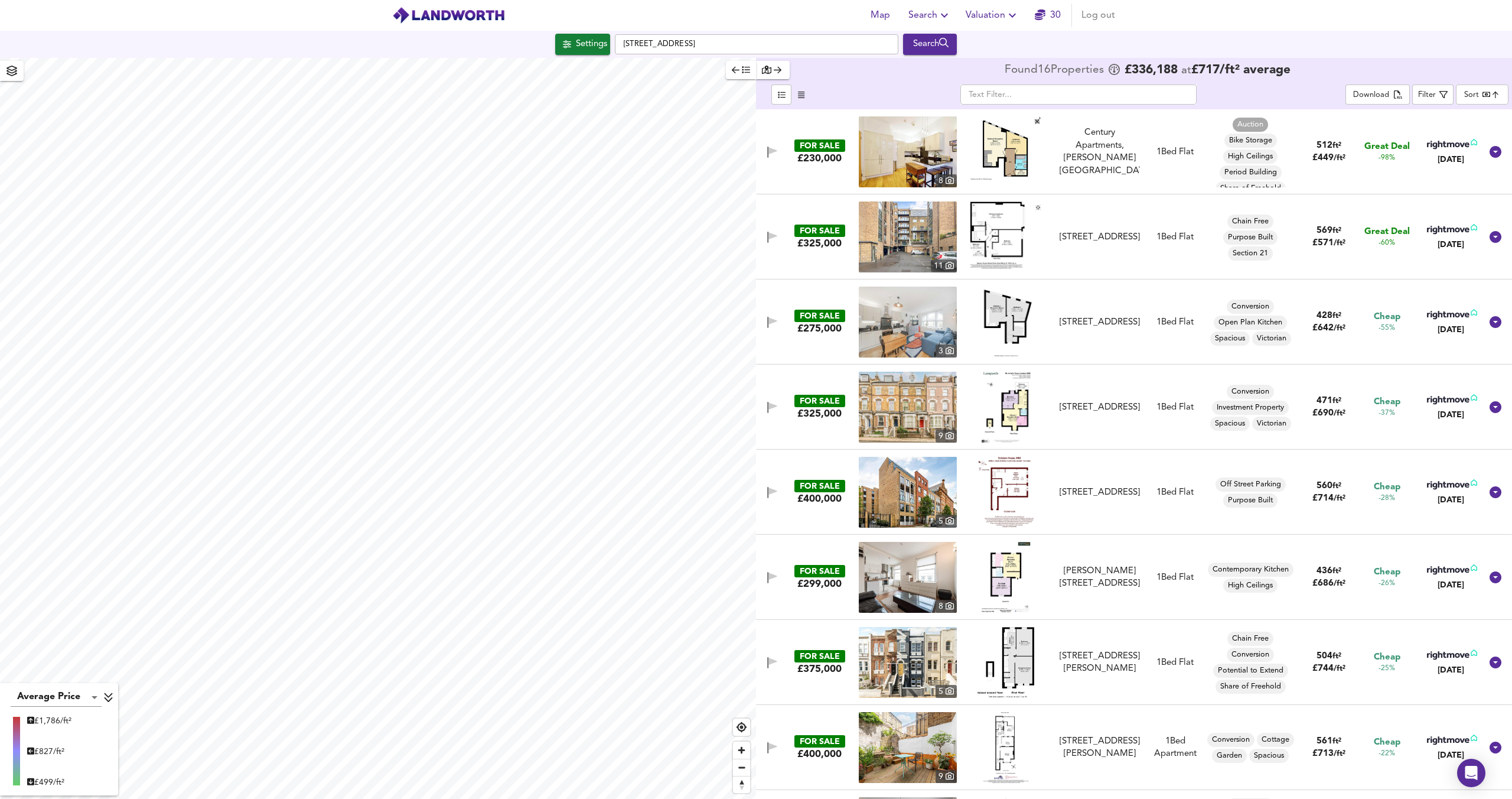
type input "3813"
click at [918, 43] on div "Search" at bounding box center [930, 44] width 48 height 15
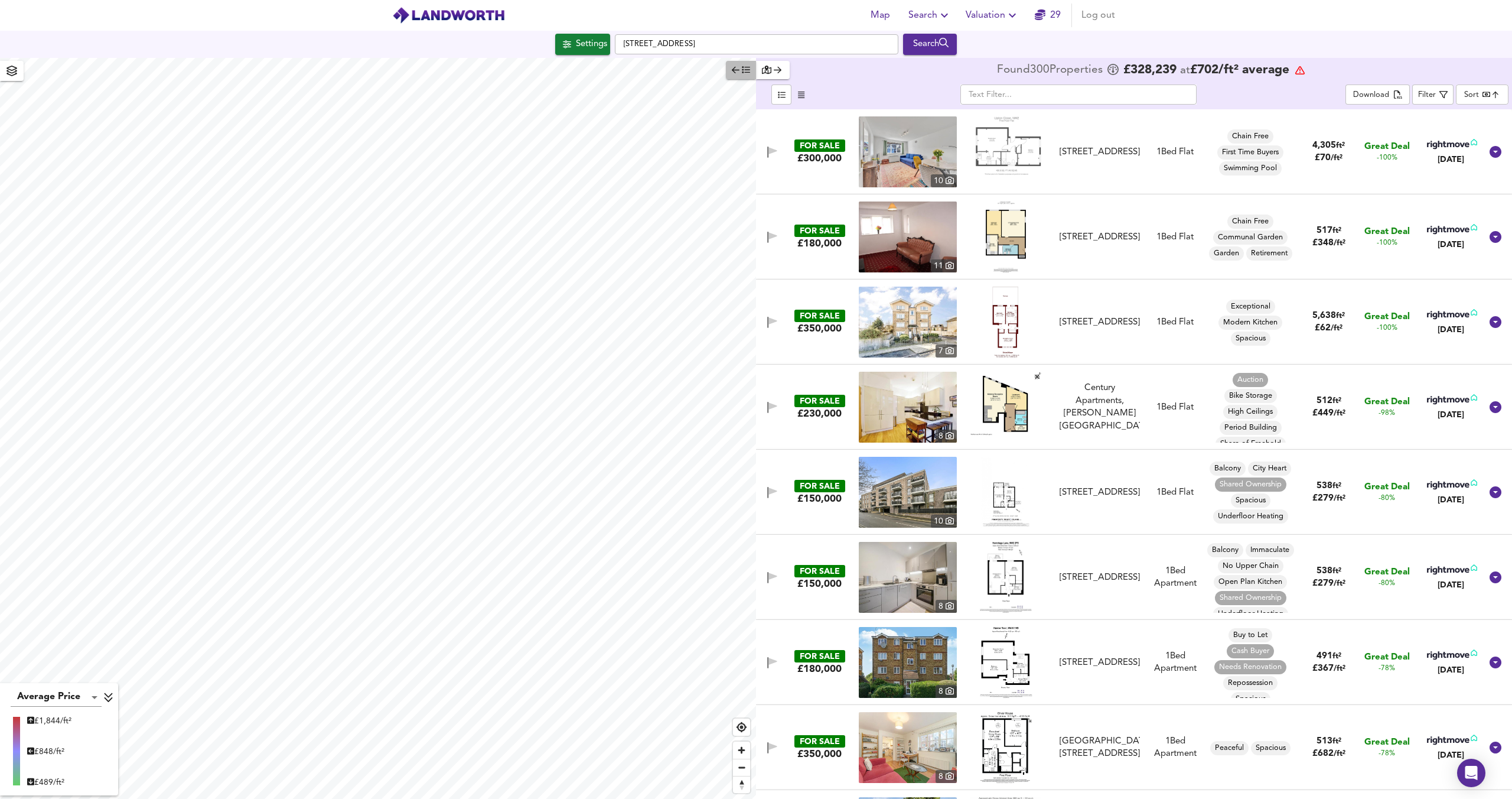
click at [739, 72] on span "button" at bounding box center [741, 69] width 18 height 14
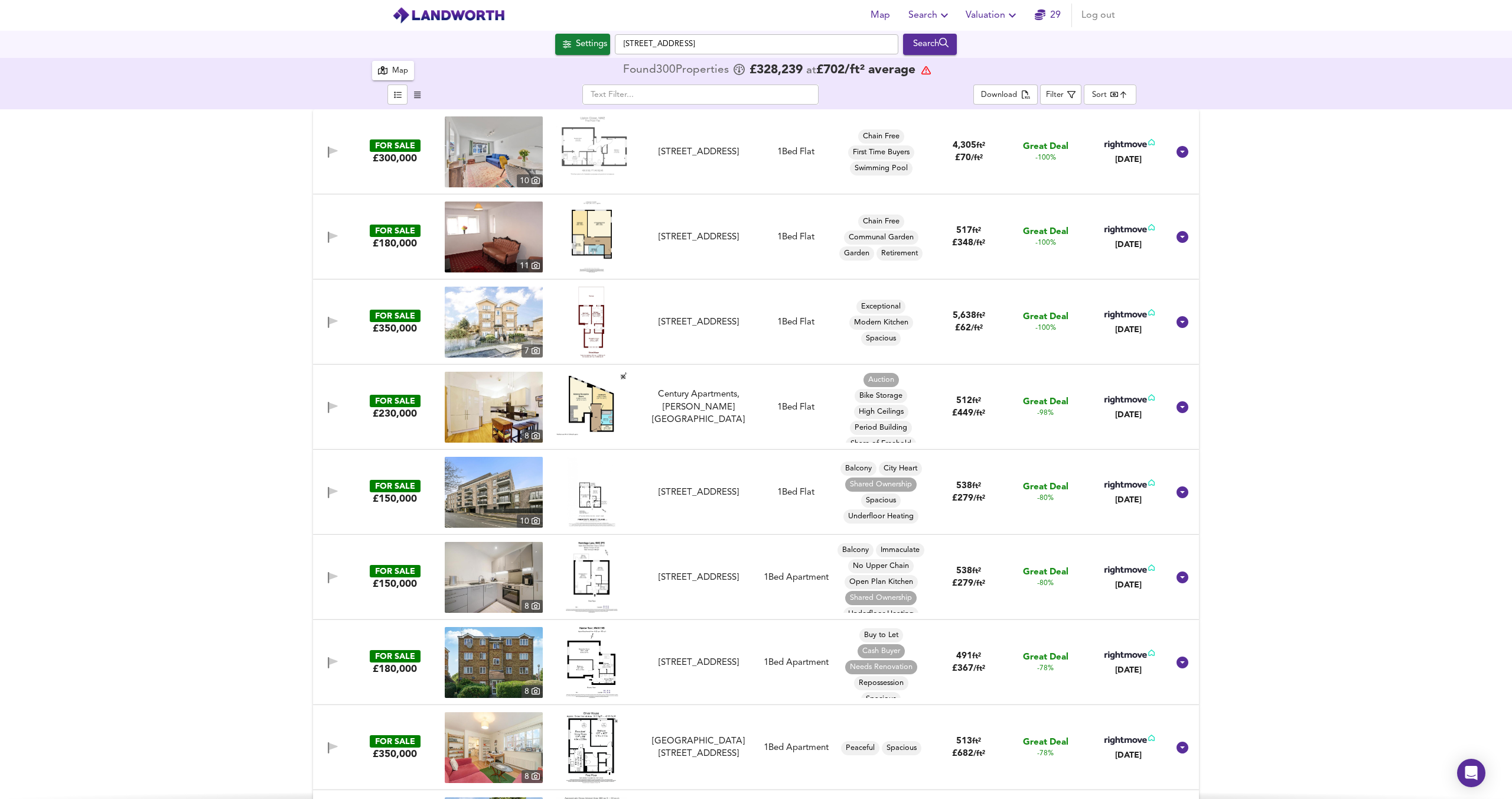
drag, startPoint x: 1071, startPoint y: 97, endPoint x: 1121, endPoint y: 95, distance: 50.0
click at [1121, 95] on div "Download Filter Sort bestdeal ​" at bounding box center [1055, 95] width 163 height 20
click at [1121, 96] on body "Map Search Valuation 29 Log out Settings Brondesbury Park, NW6 7DF Search 300 R…" at bounding box center [756, 400] width 1512 height 799
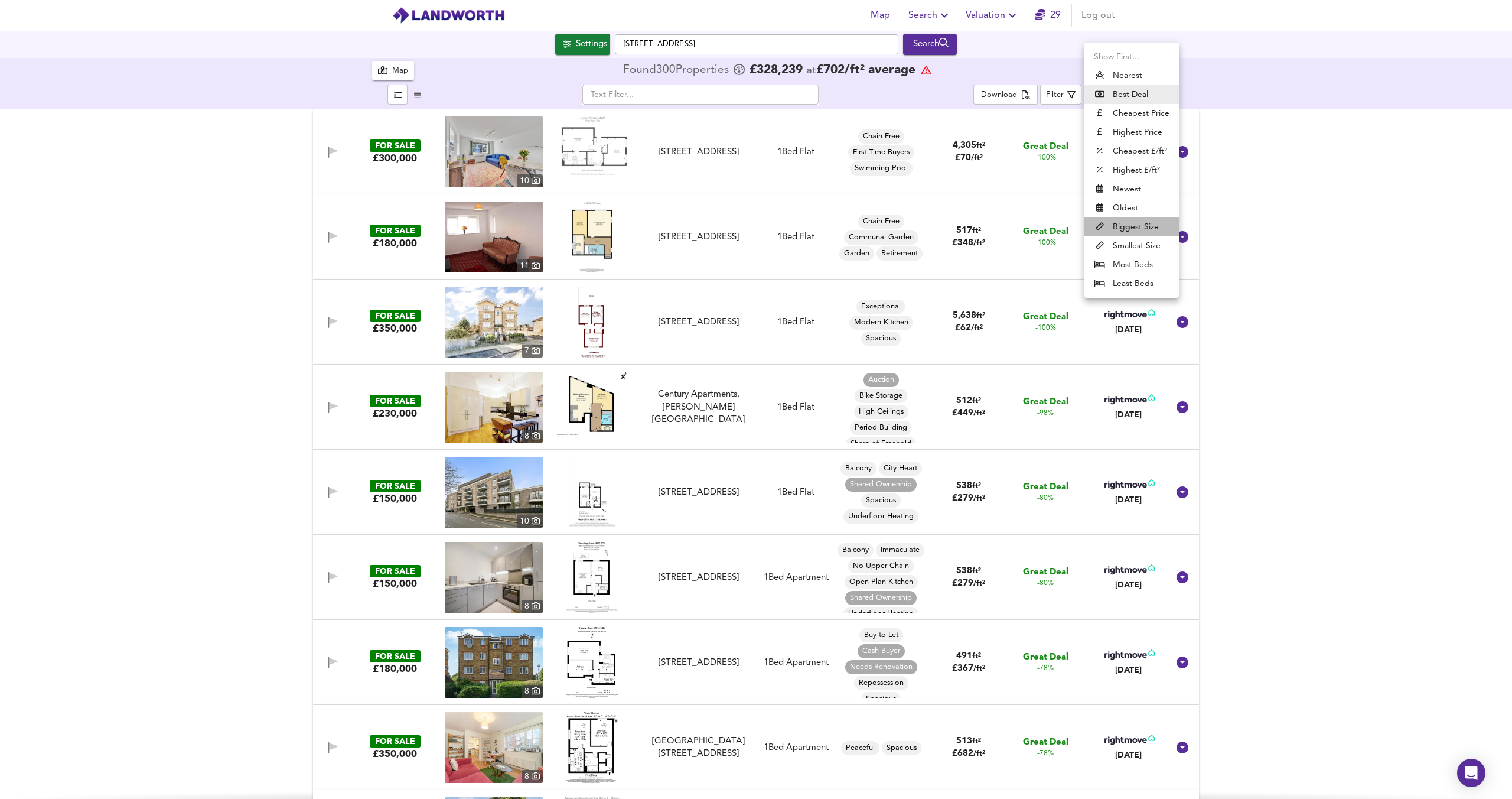
click at [1126, 228] on li "Biggest Size" at bounding box center [1131, 227] width 95 height 19
type input "biggest"
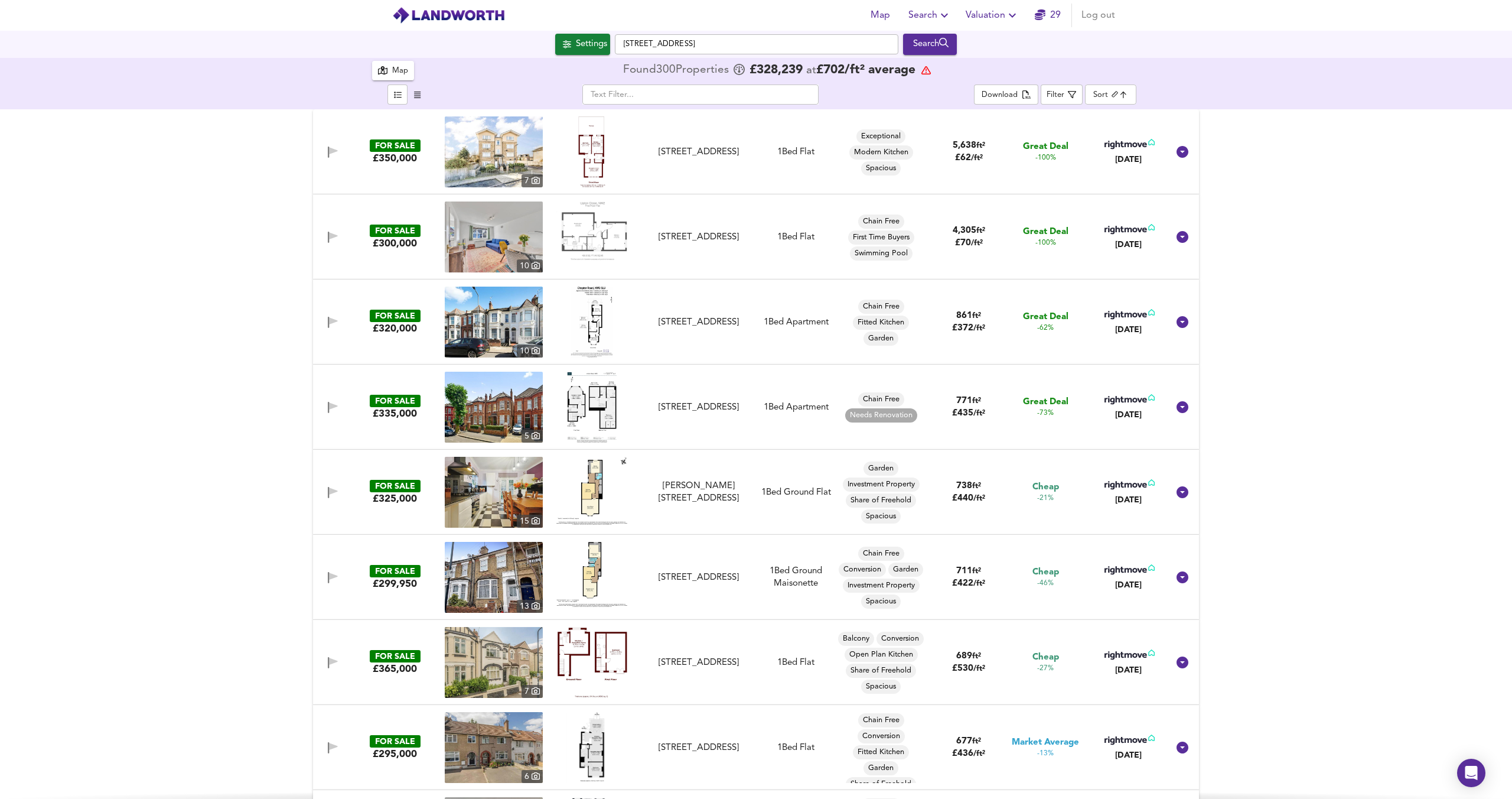
click at [1075, 82] on div "Map Found 300 Propert ies £ 328,239 at £ 702 / ft² average" at bounding box center [756, 70] width 768 height 25
click at [1069, 88] on span "Filter" at bounding box center [1061, 95] width 30 height 14
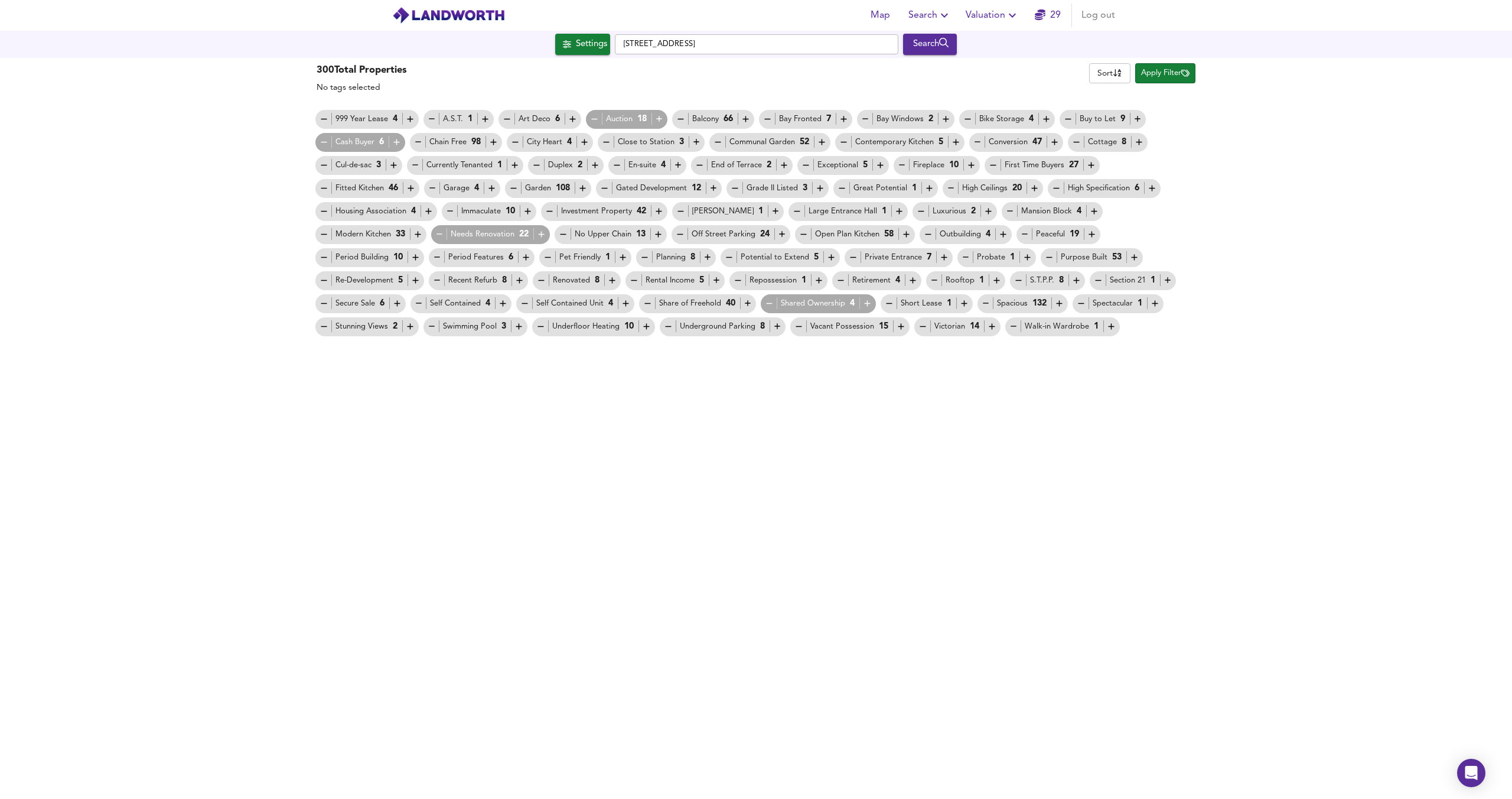
click at [595, 115] on icon "button" at bounding box center [595, 119] width 10 height 10
click at [799, 235] on icon "button" at bounding box center [804, 234] width 10 height 10
click at [434, 280] on icon "button" at bounding box center [437, 280] width 6 height 1
click at [836, 279] on icon "button" at bounding box center [841, 281] width 10 height 10
click at [1173, 76] on span "Apply Filter" at bounding box center [1165, 73] width 48 height 14
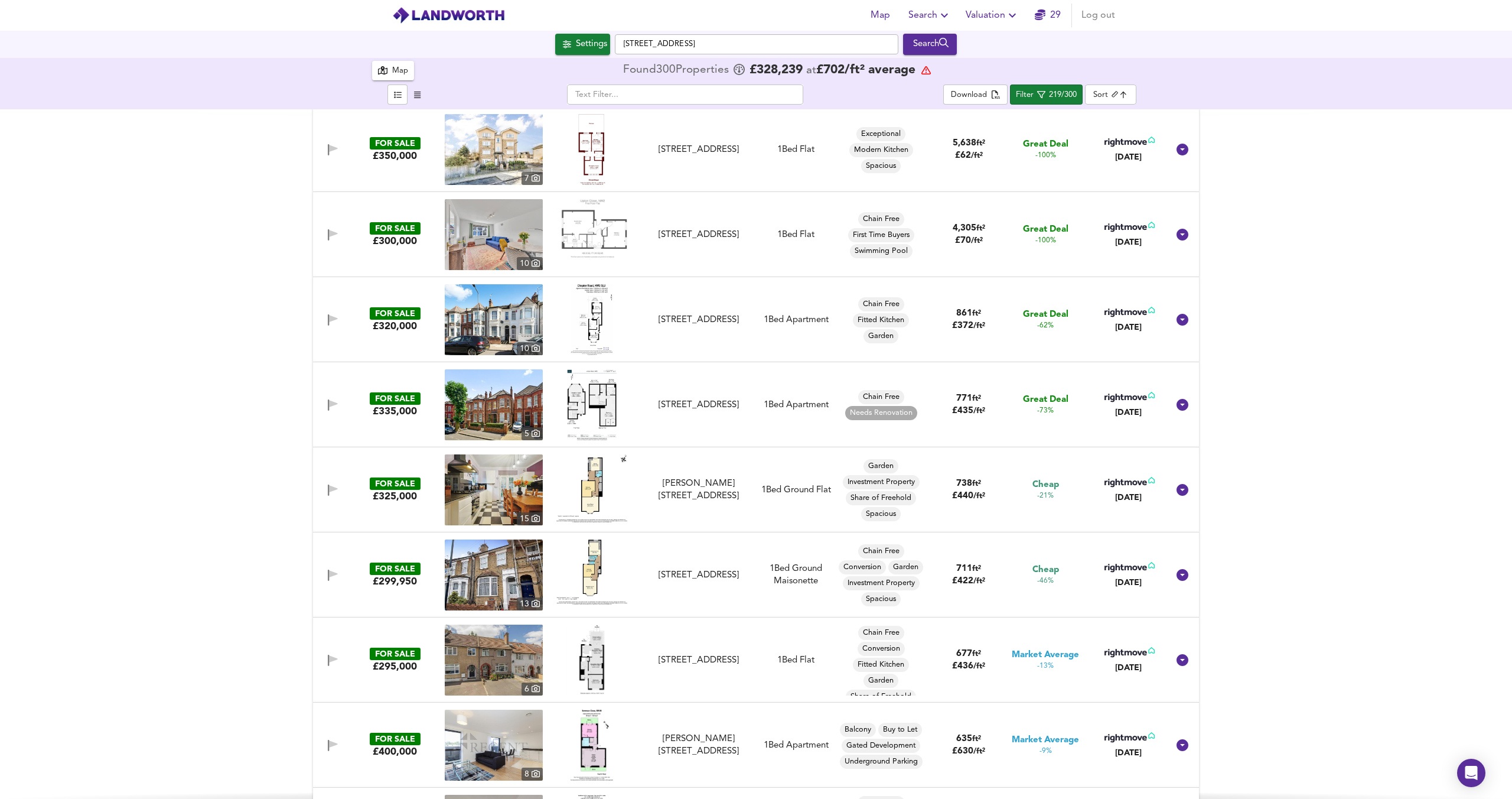
click at [587, 152] on img at bounding box center [592, 150] width 27 height 71
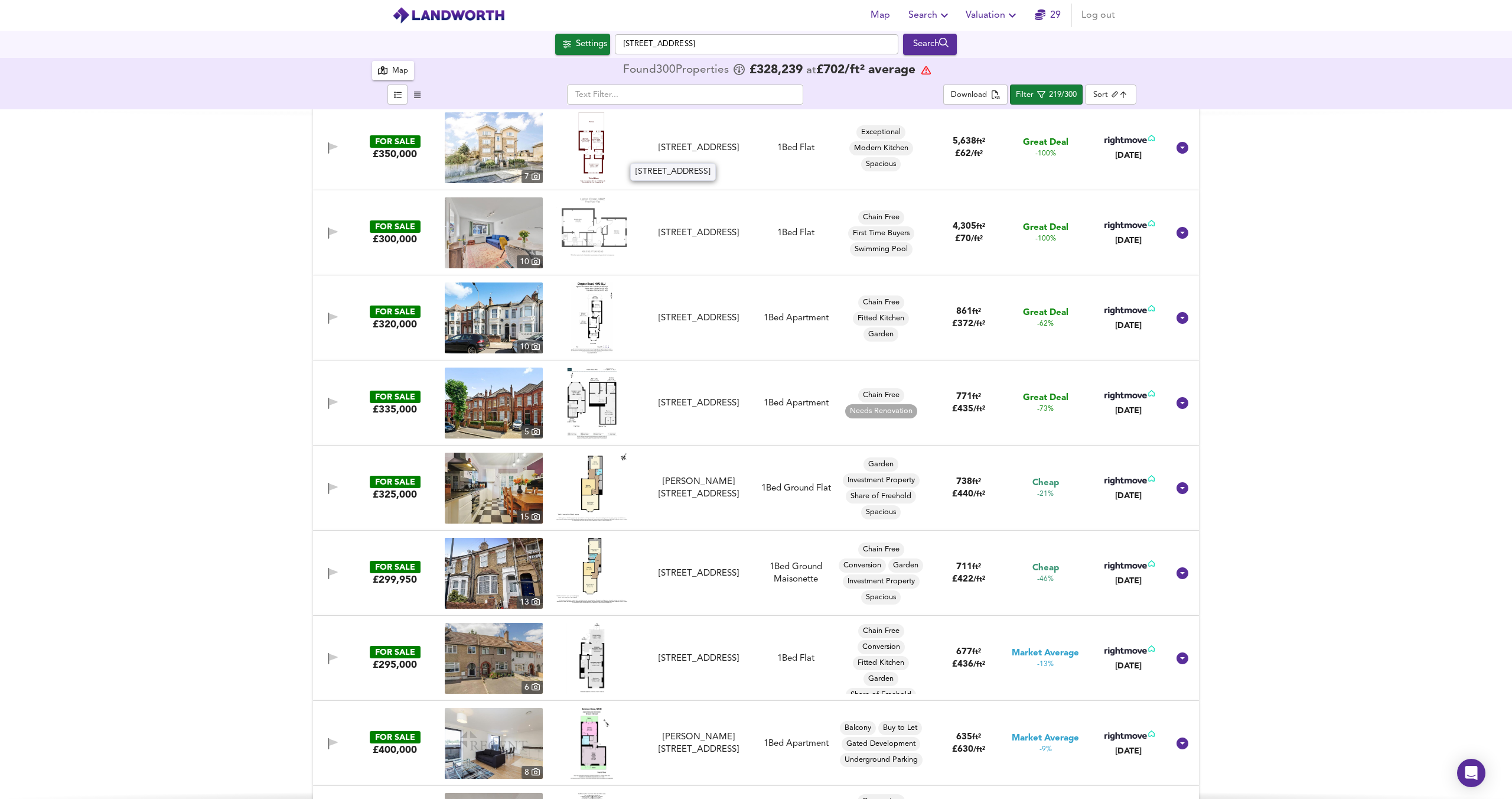
click at [713, 142] on div "Mayo Road, Willesden Green, NW10 9HP" at bounding box center [699, 148] width 106 height 12
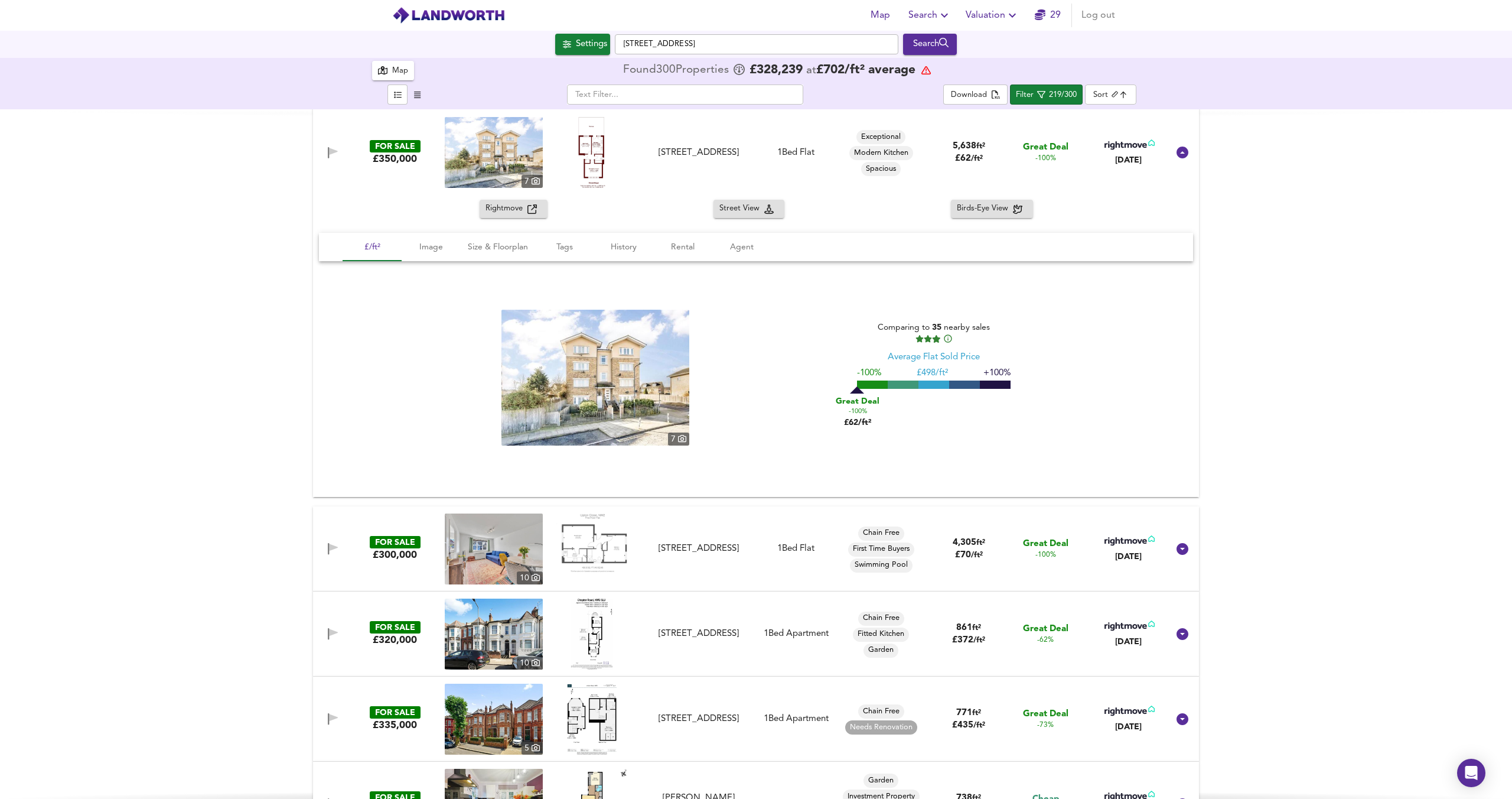
click at [504, 145] on img at bounding box center [494, 153] width 98 height 71
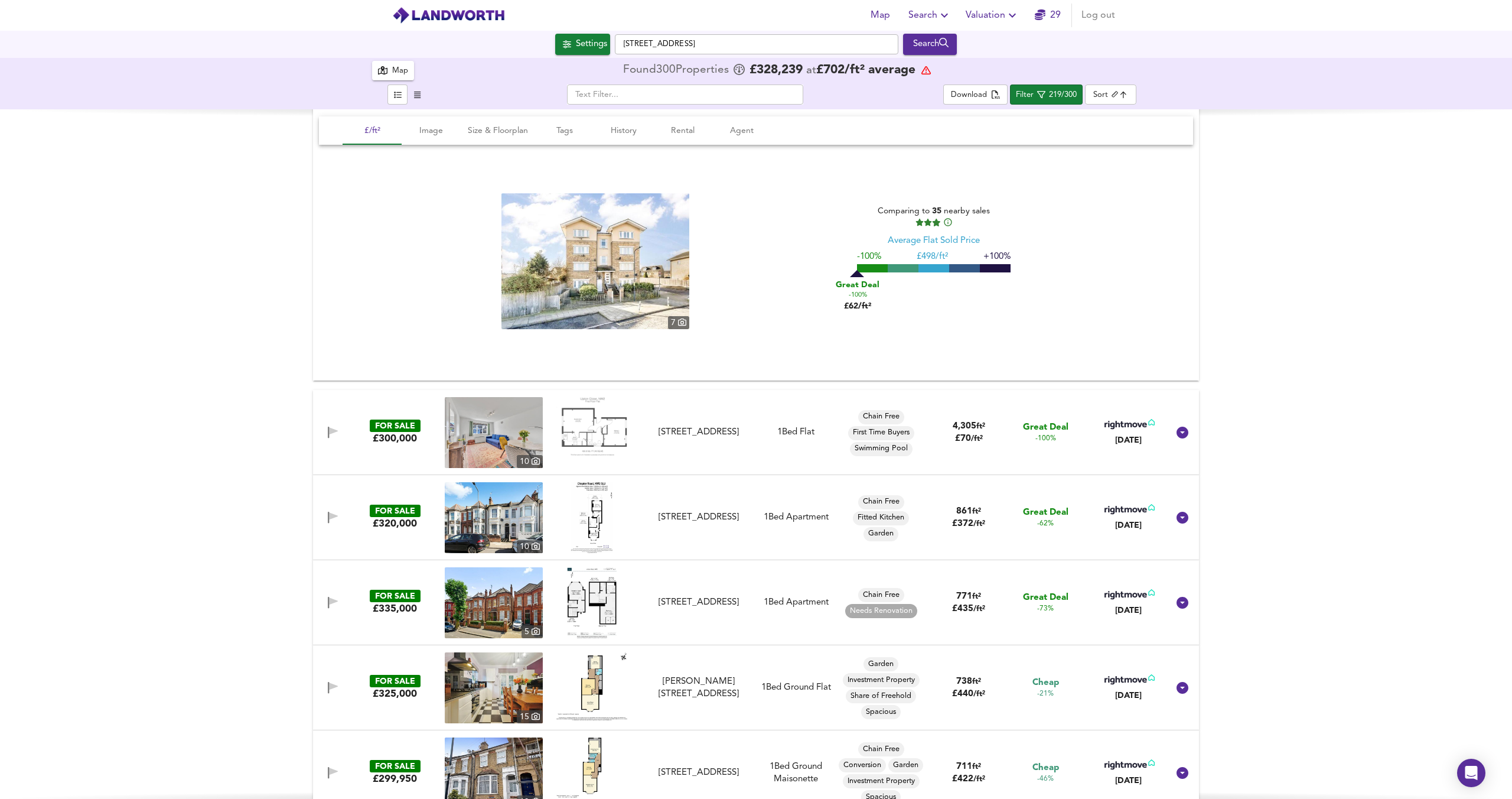
scroll to position [0, 0]
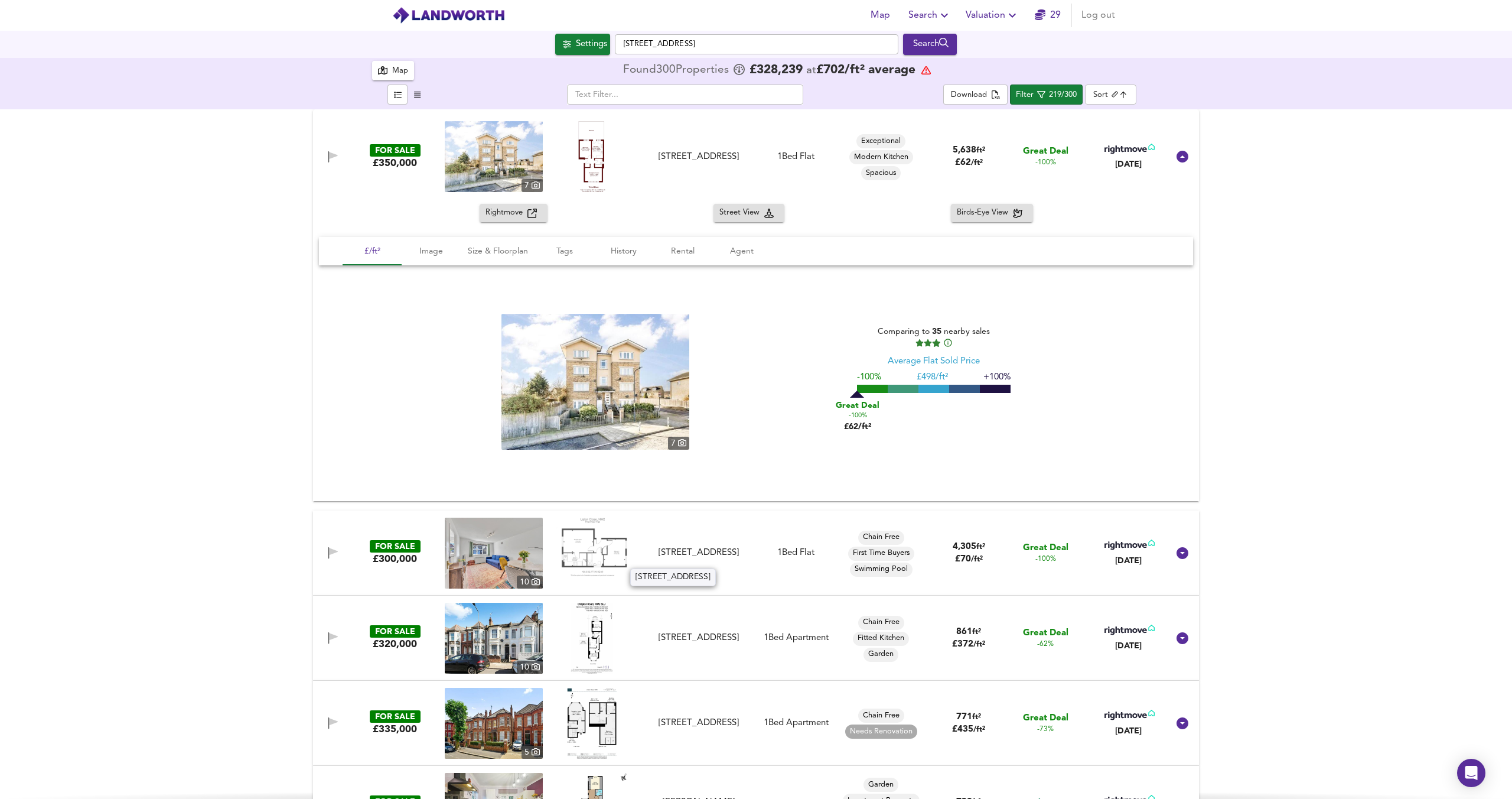
click at [684, 554] on div "Upton Close, London, NW2 1UP" at bounding box center [699, 552] width 106 height 12
click at [598, 554] on img at bounding box center [592, 547] width 71 height 59
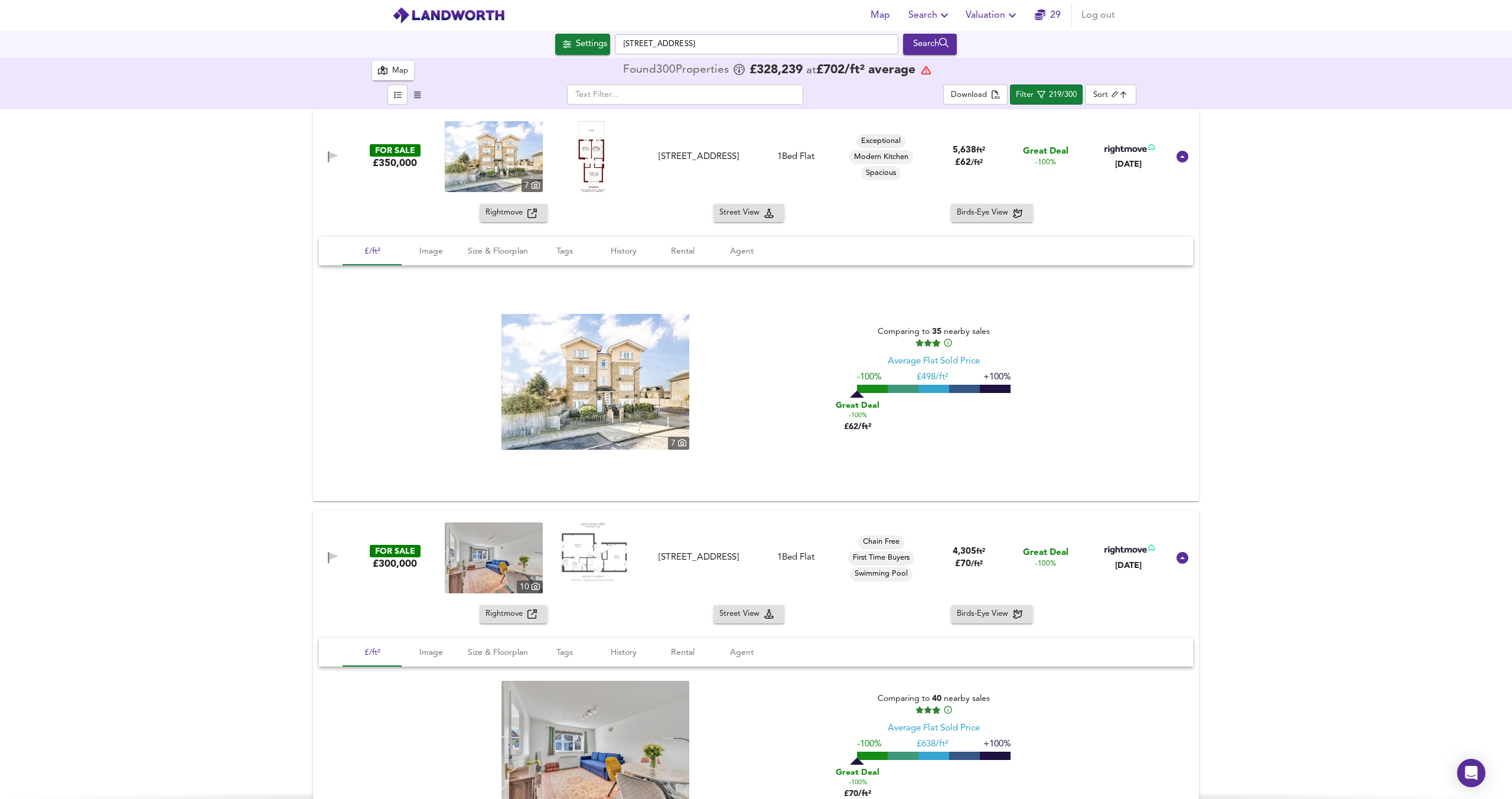
click at [478, 567] on img at bounding box center [494, 558] width 98 height 71
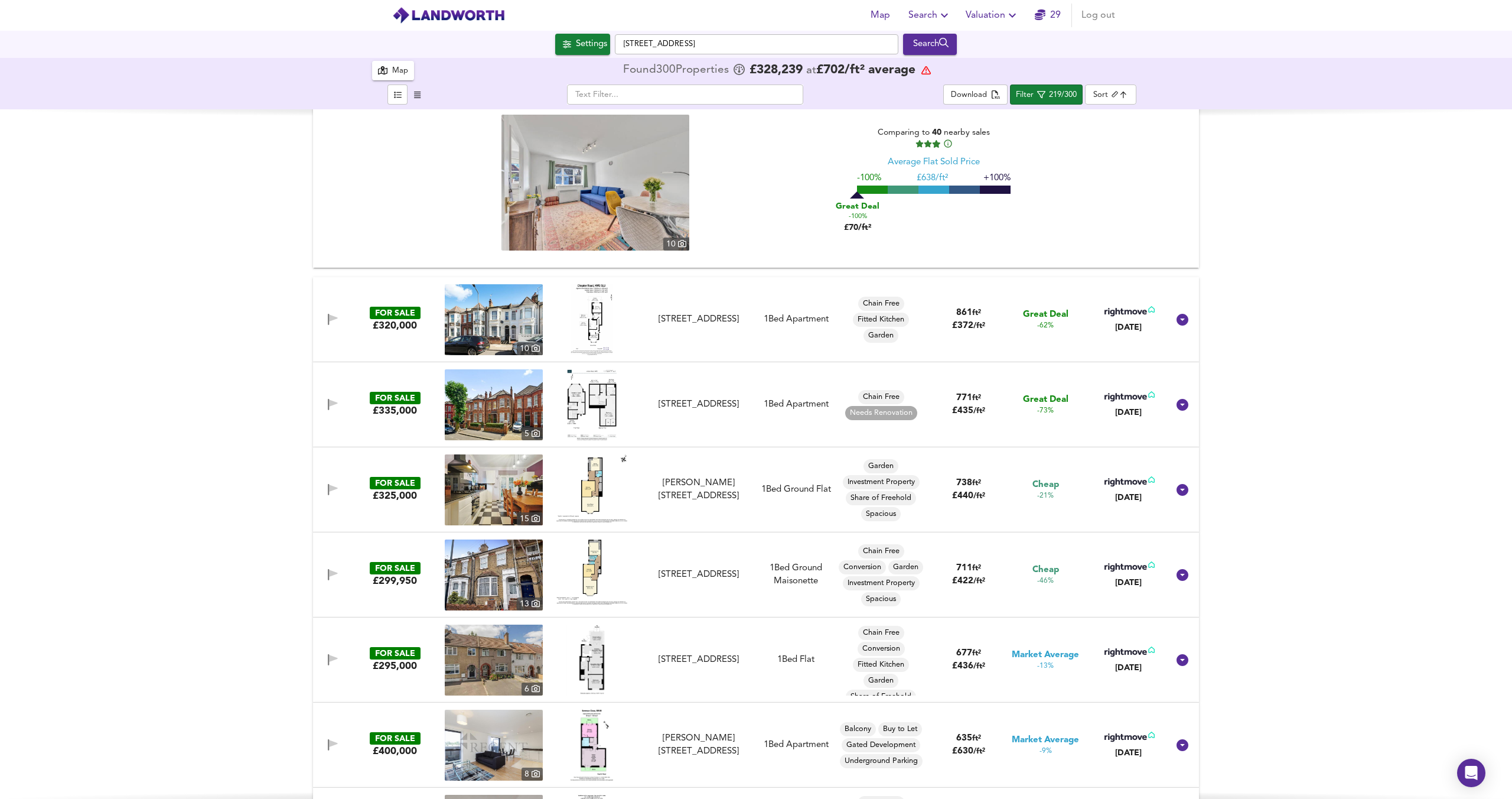
scroll to position [564, 0]
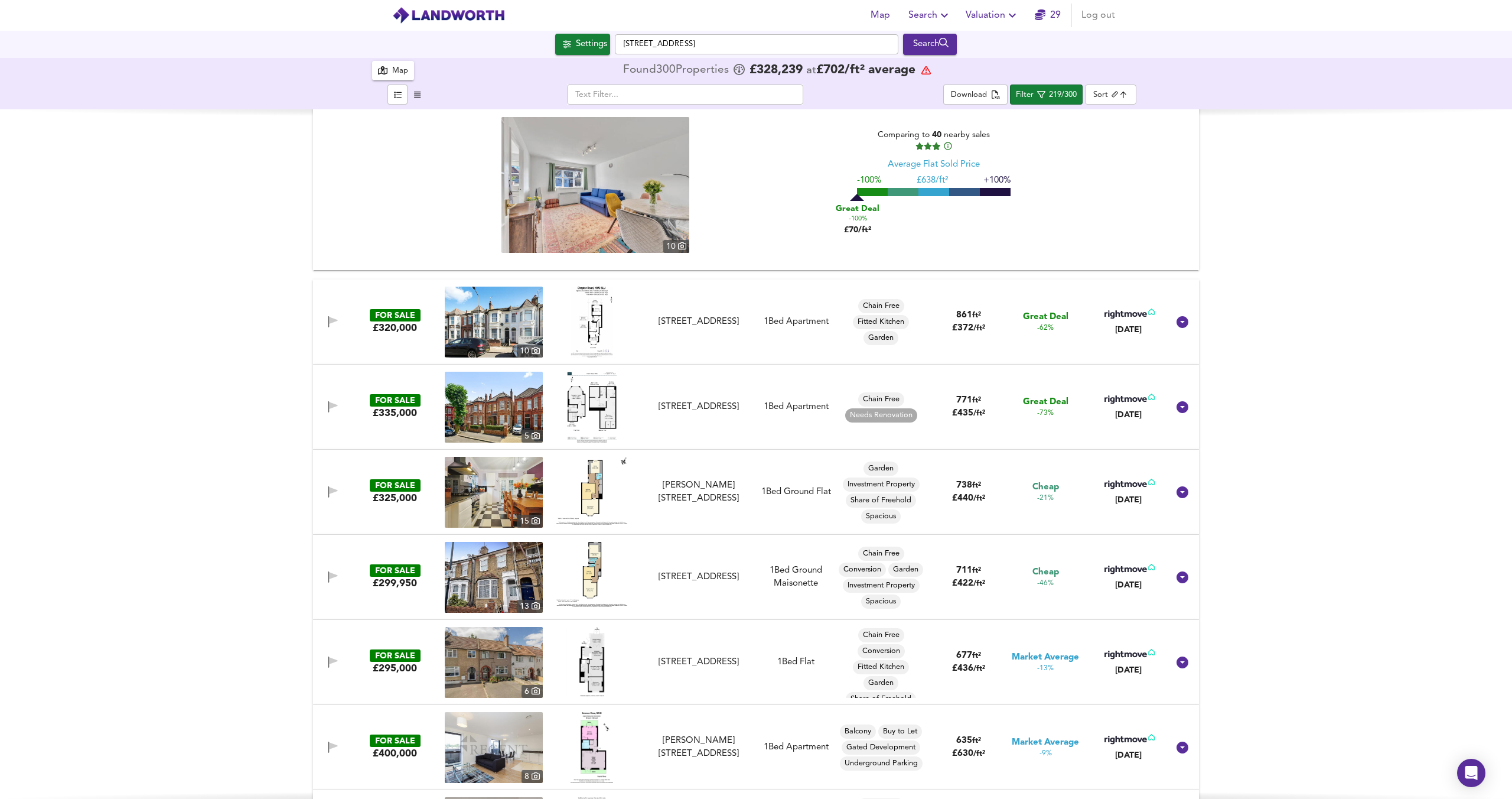
click at [545, 324] on div at bounding box center [592, 322] width 98 height 71
click at [536, 324] on img at bounding box center [494, 322] width 98 height 71
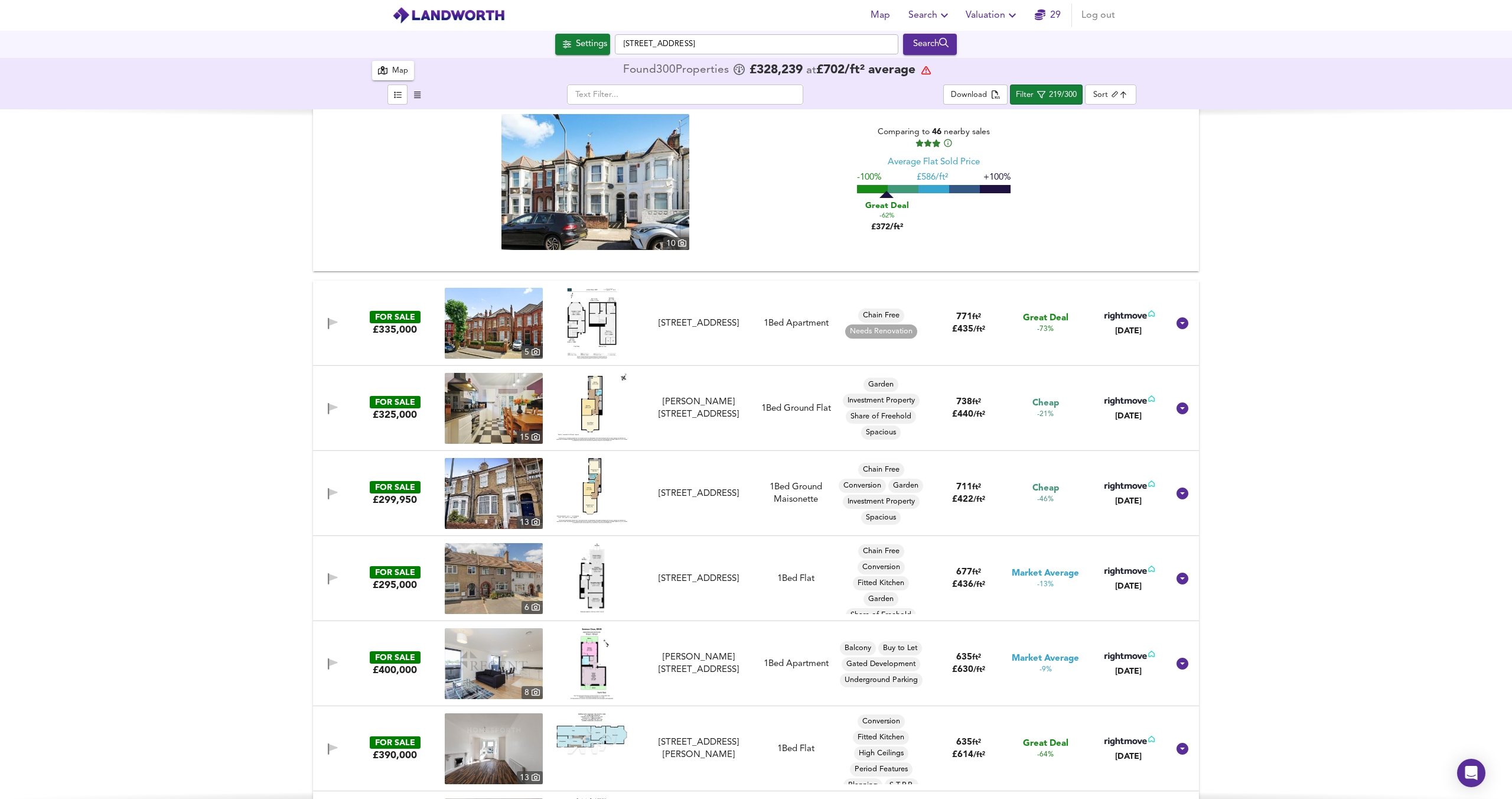
scroll to position [910, 0]
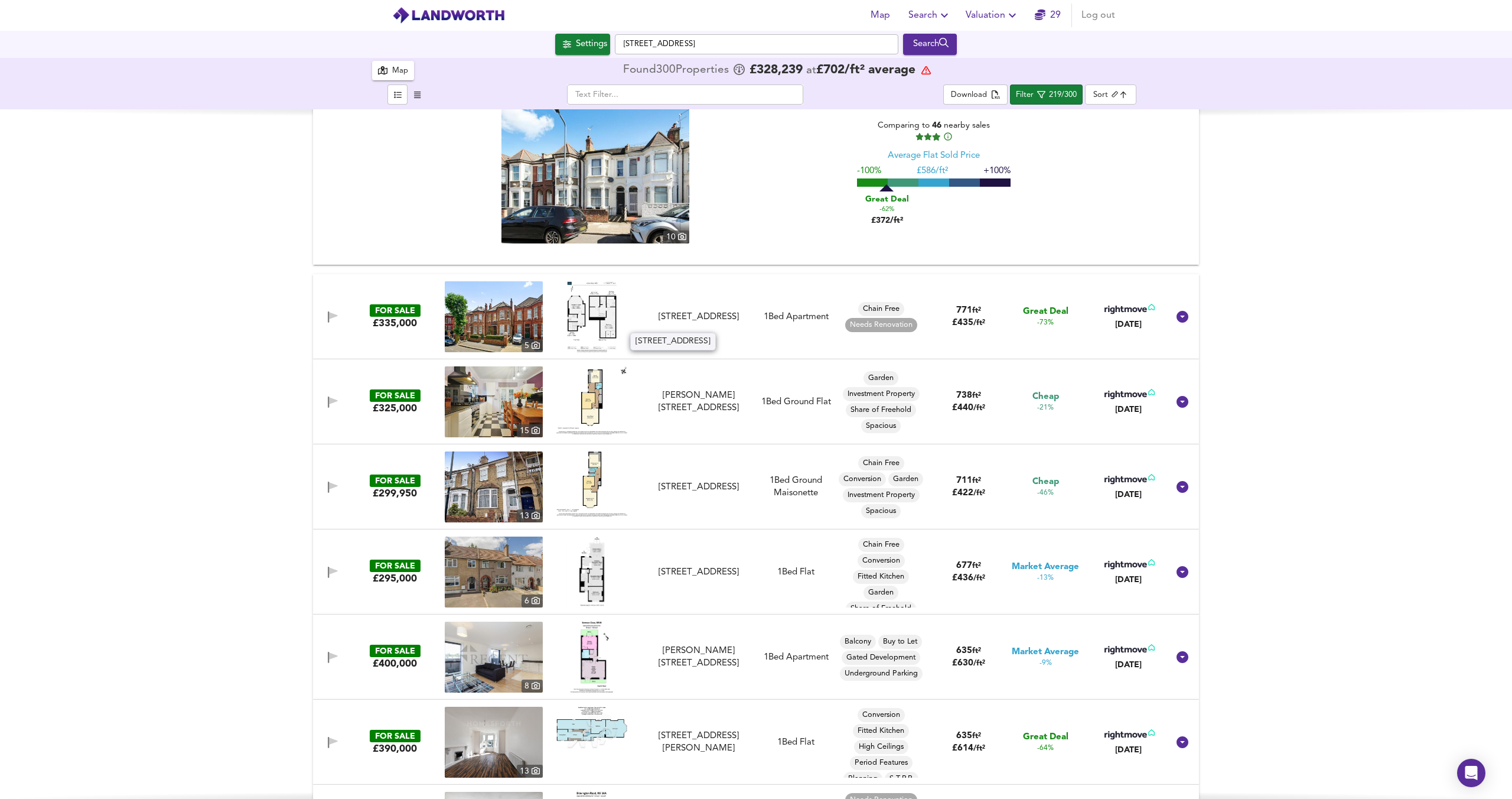
click at [697, 311] on div "Anson Road, Willesden Green, NW2 3UY" at bounding box center [699, 317] width 106 height 12
click at [620, 314] on div at bounding box center [592, 317] width 98 height 71
click at [604, 314] on img at bounding box center [592, 317] width 50 height 71
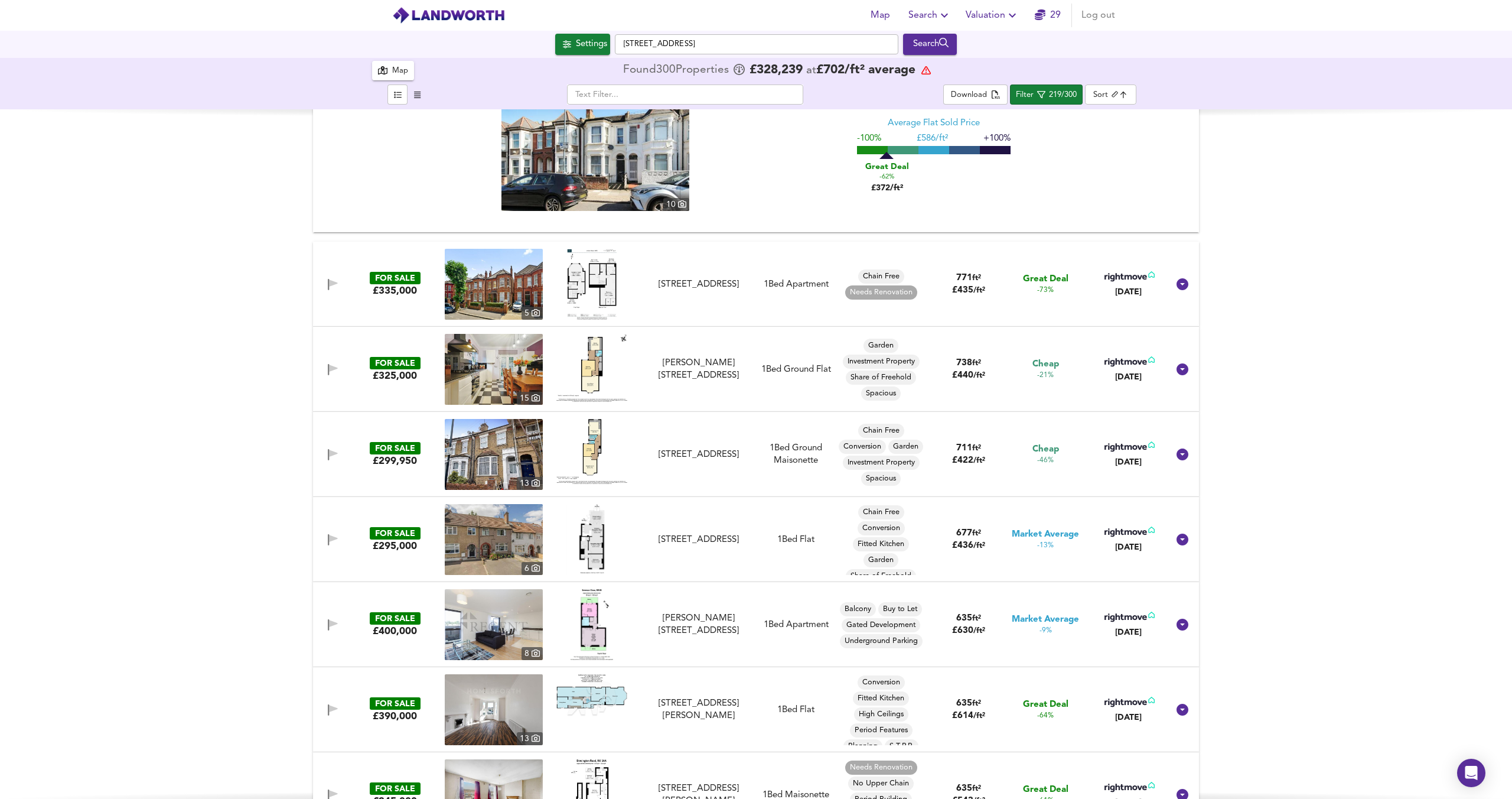
scroll to position [952, 0]
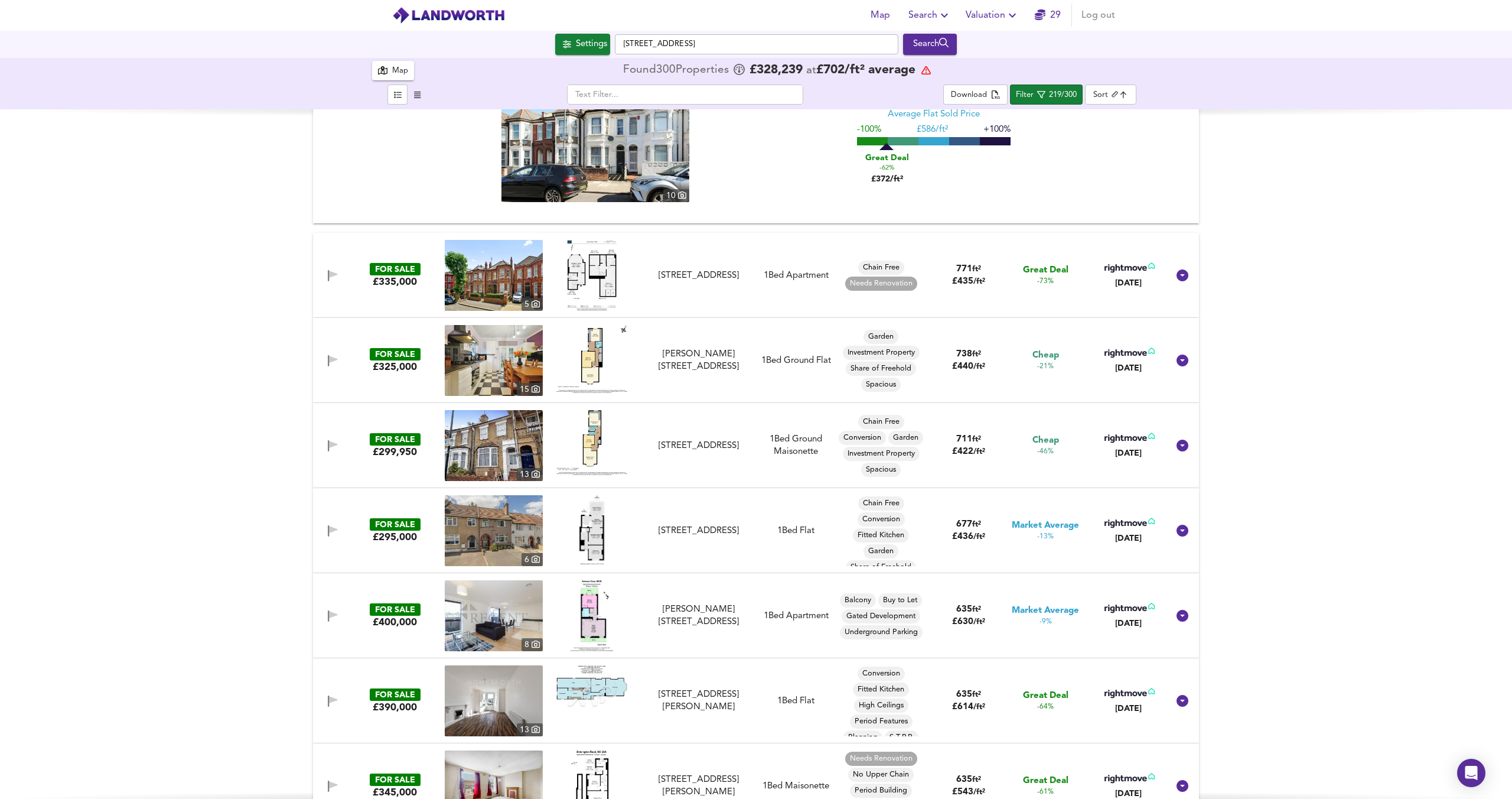
click at [592, 374] on img at bounding box center [592, 359] width 71 height 68
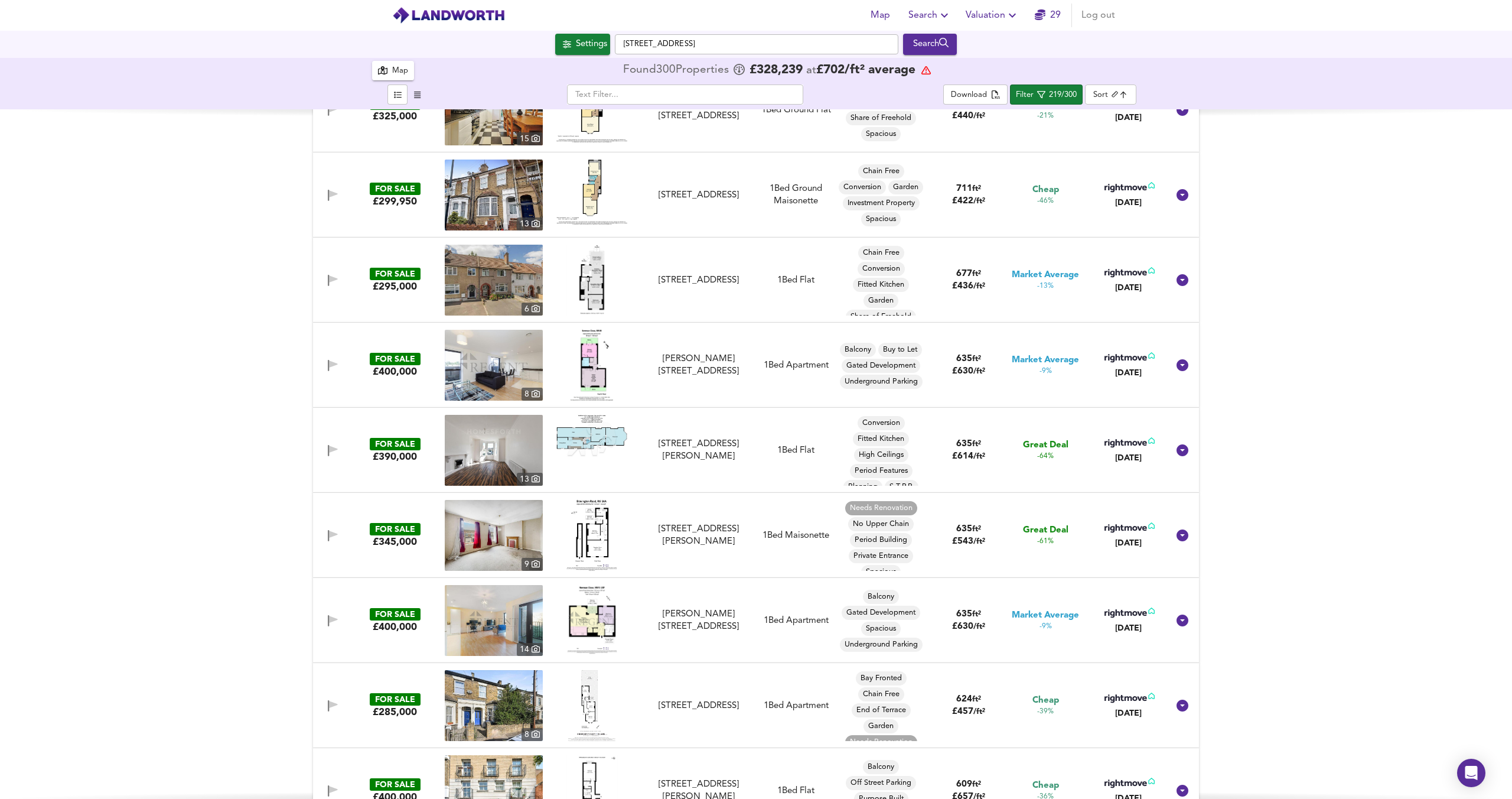
scroll to position [1231, 0]
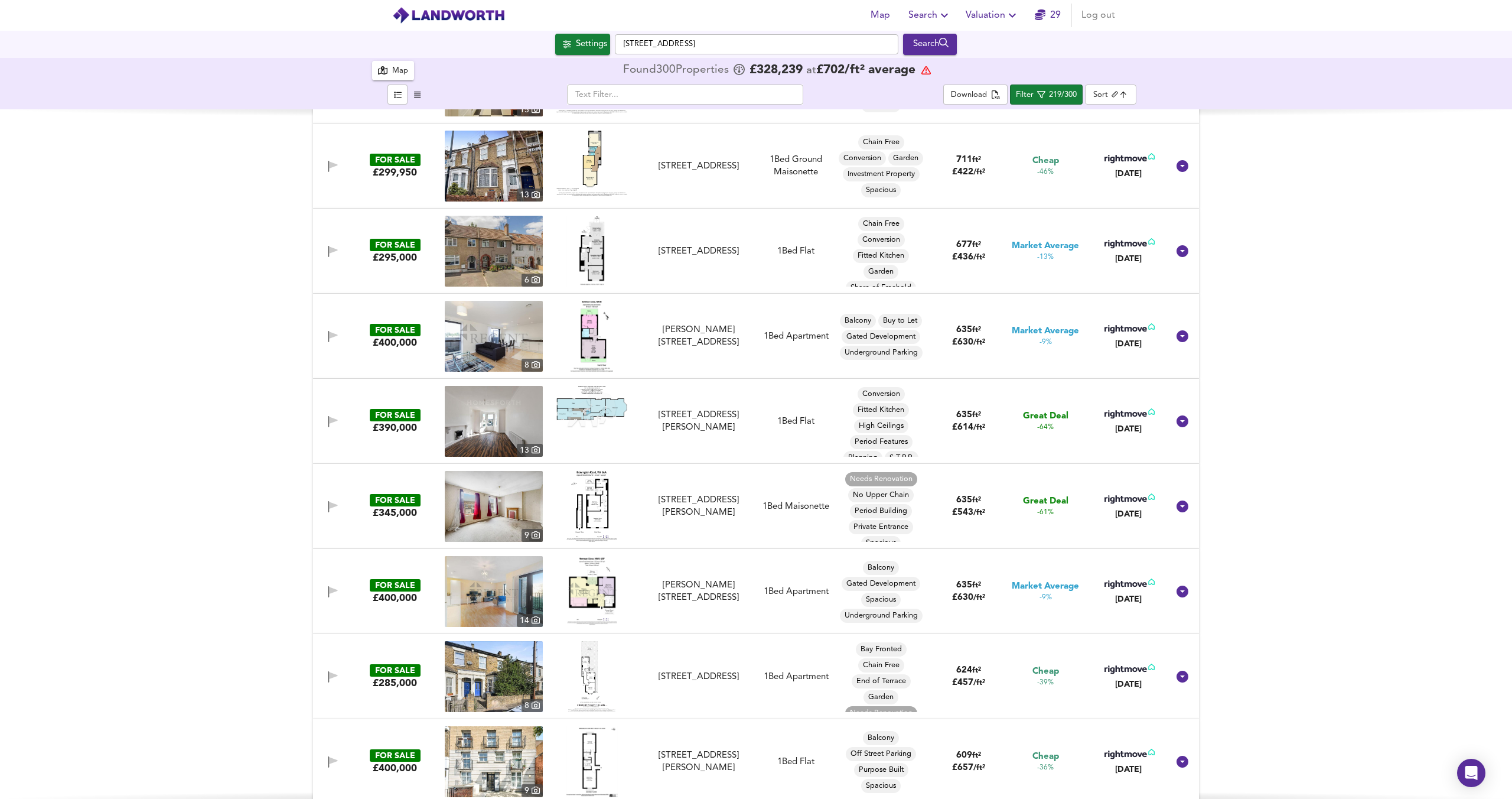
click at [277, 388] on div "FOR SALE £350,000 7 Mayo Road, Willesden Green, NW10 9HP Mayo Road, Willesden G…" at bounding box center [756, 454] width 1512 height 690
